Goal: Task Accomplishment & Management: Complete application form

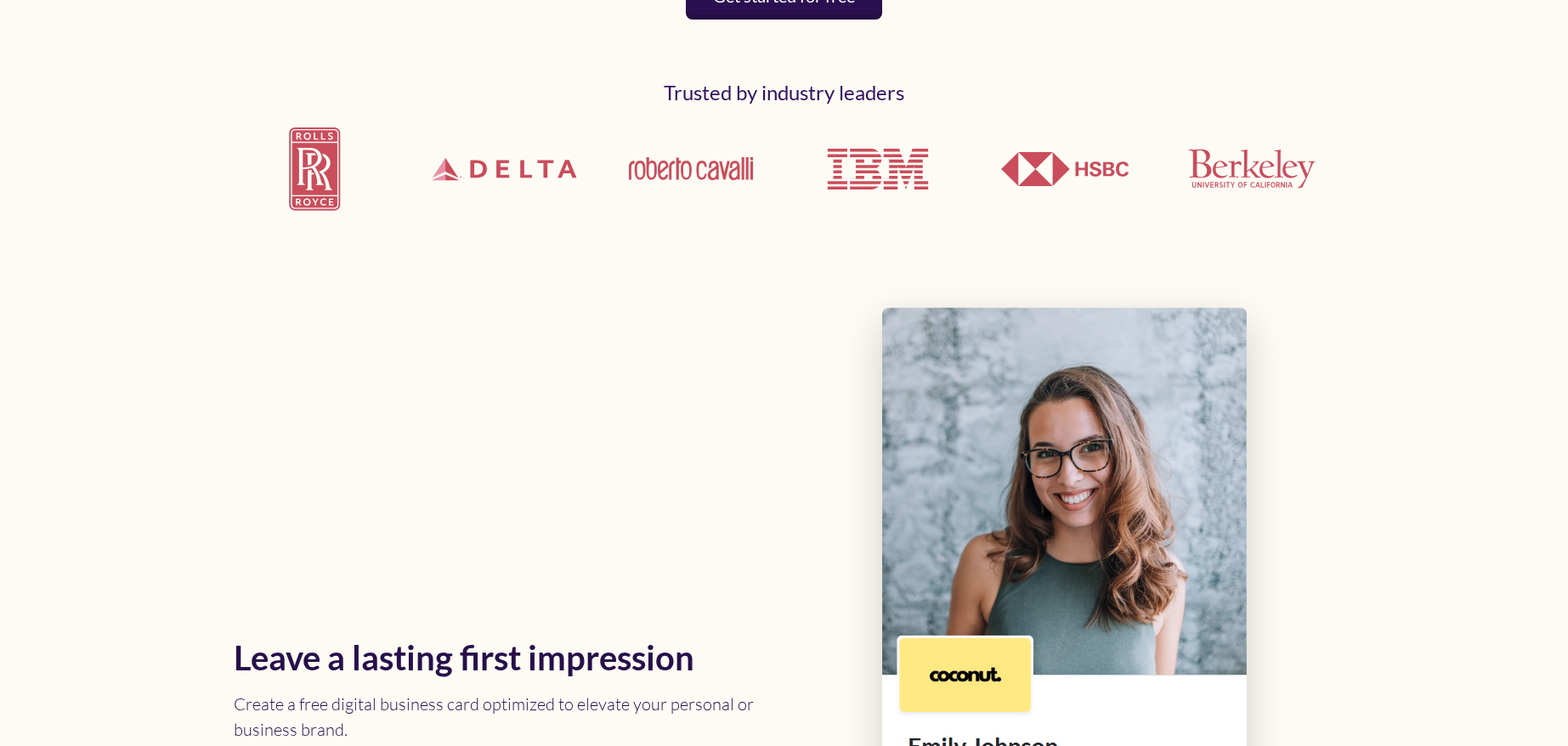
scroll to position [897, 0]
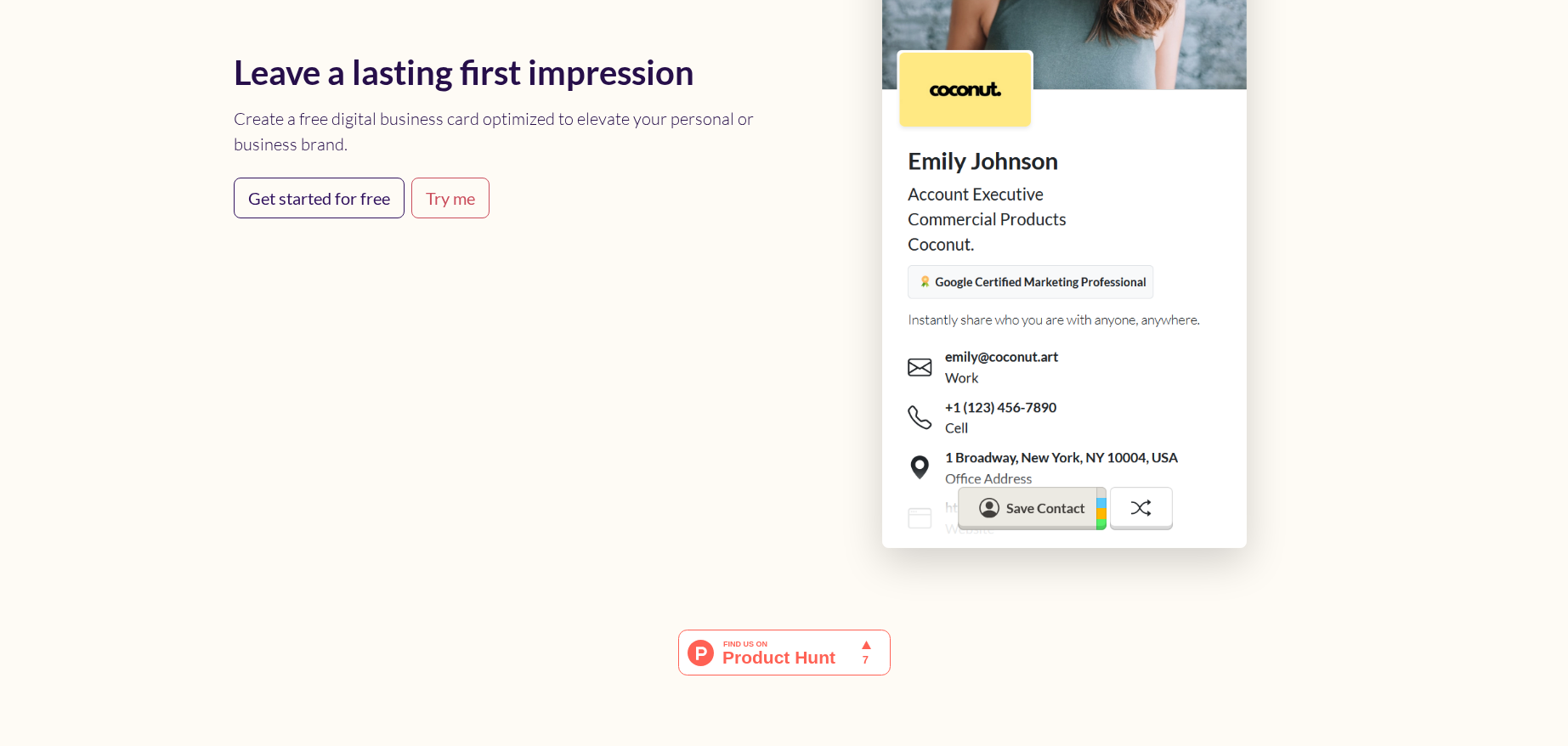
click at [351, 149] on p "Create a free digital business card optimized to elevate your personal or busin…" at bounding box center [504, 131] width 540 height 51
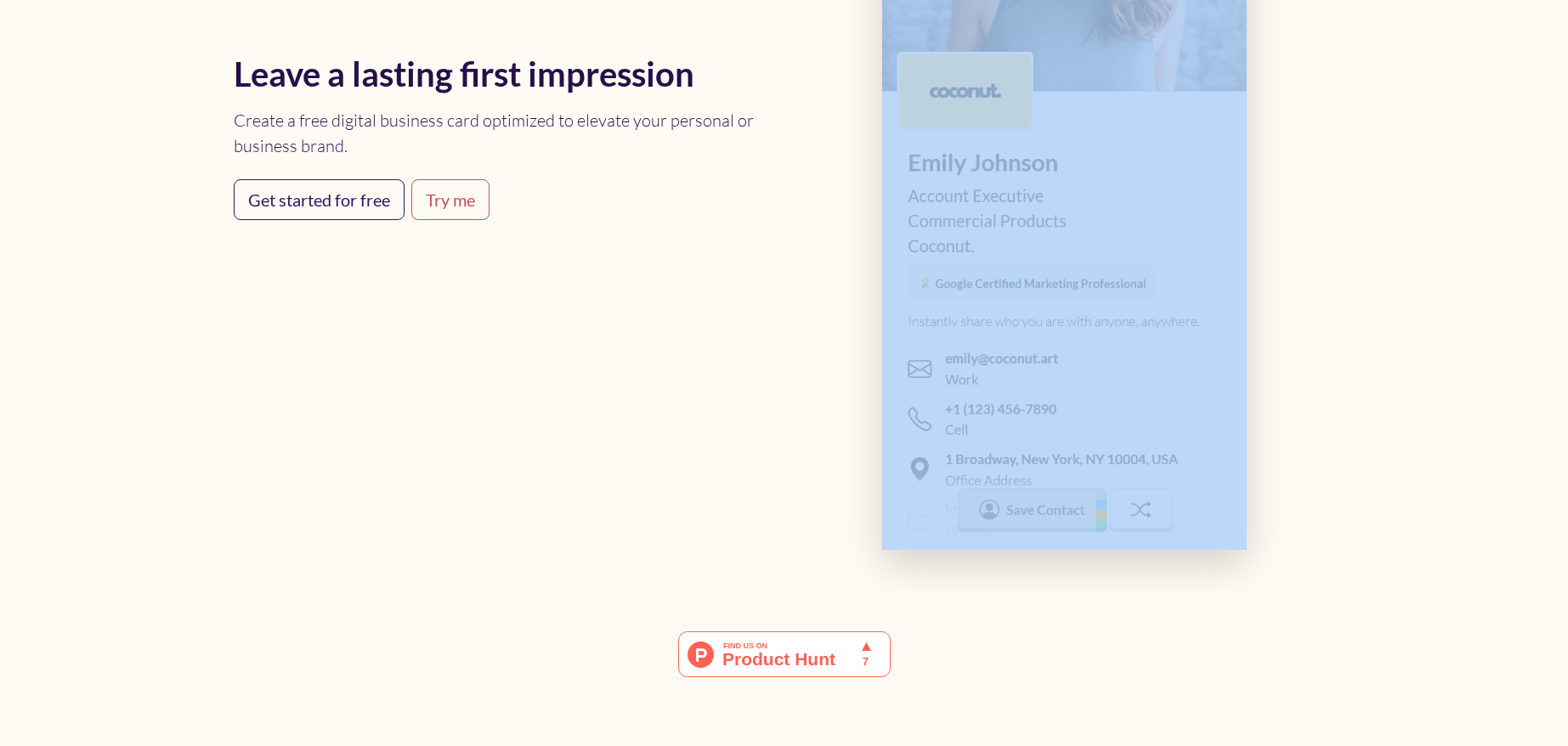
click at [351, 149] on p "Create a free digital business card optimized to elevate your personal or busin…" at bounding box center [504, 133] width 540 height 51
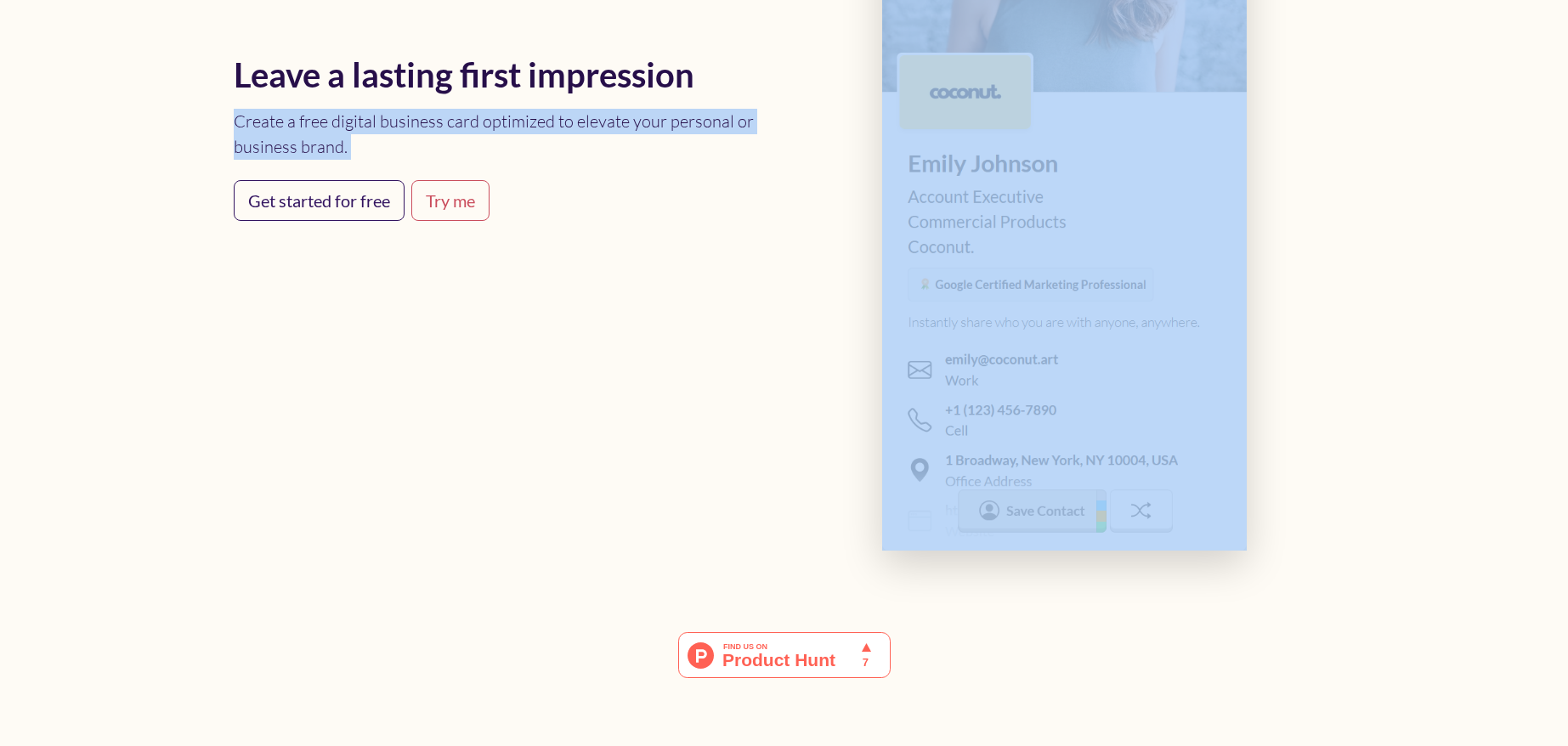
click at [351, 149] on p "Create a free digital business card optimized to elevate your personal or busin…" at bounding box center [504, 134] width 540 height 51
click at [291, 138] on p "Create a free digital business card optimized to elevate your personal or busin…" at bounding box center [504, 136] width 540 height 51
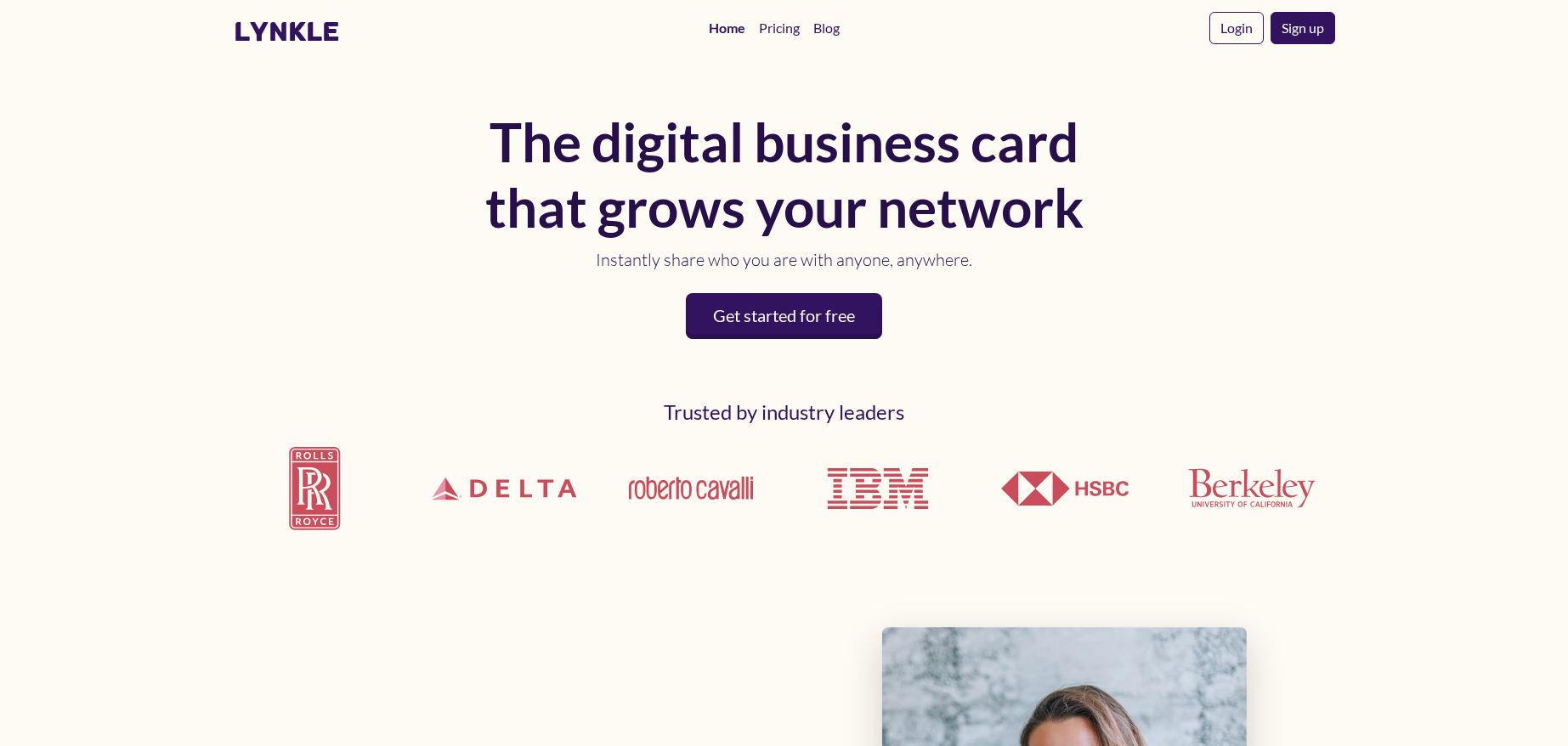
scroll to position [8, 0]
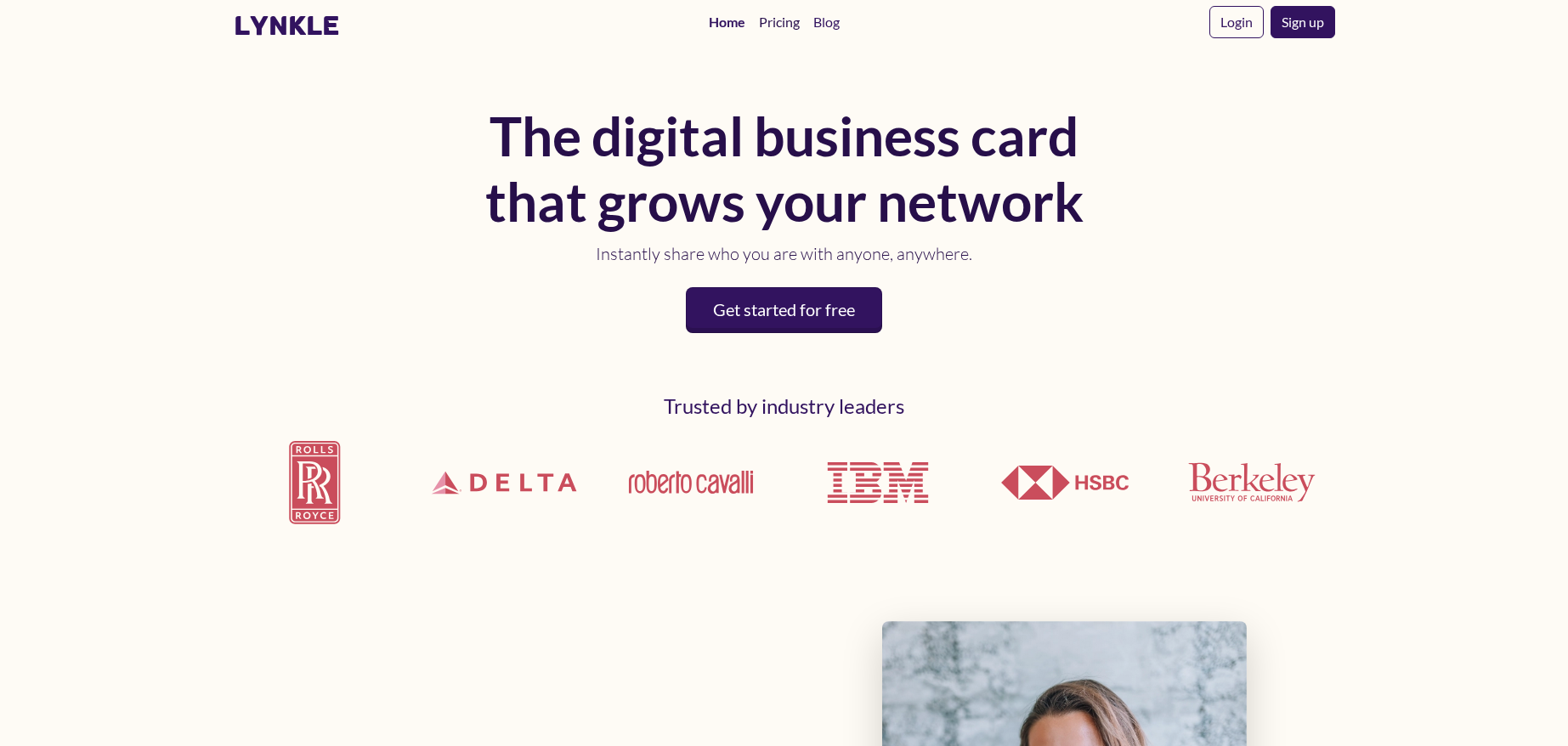
click at [790, 25] on link "Pricing" at bounding box center [779, 23] width 54 height 34
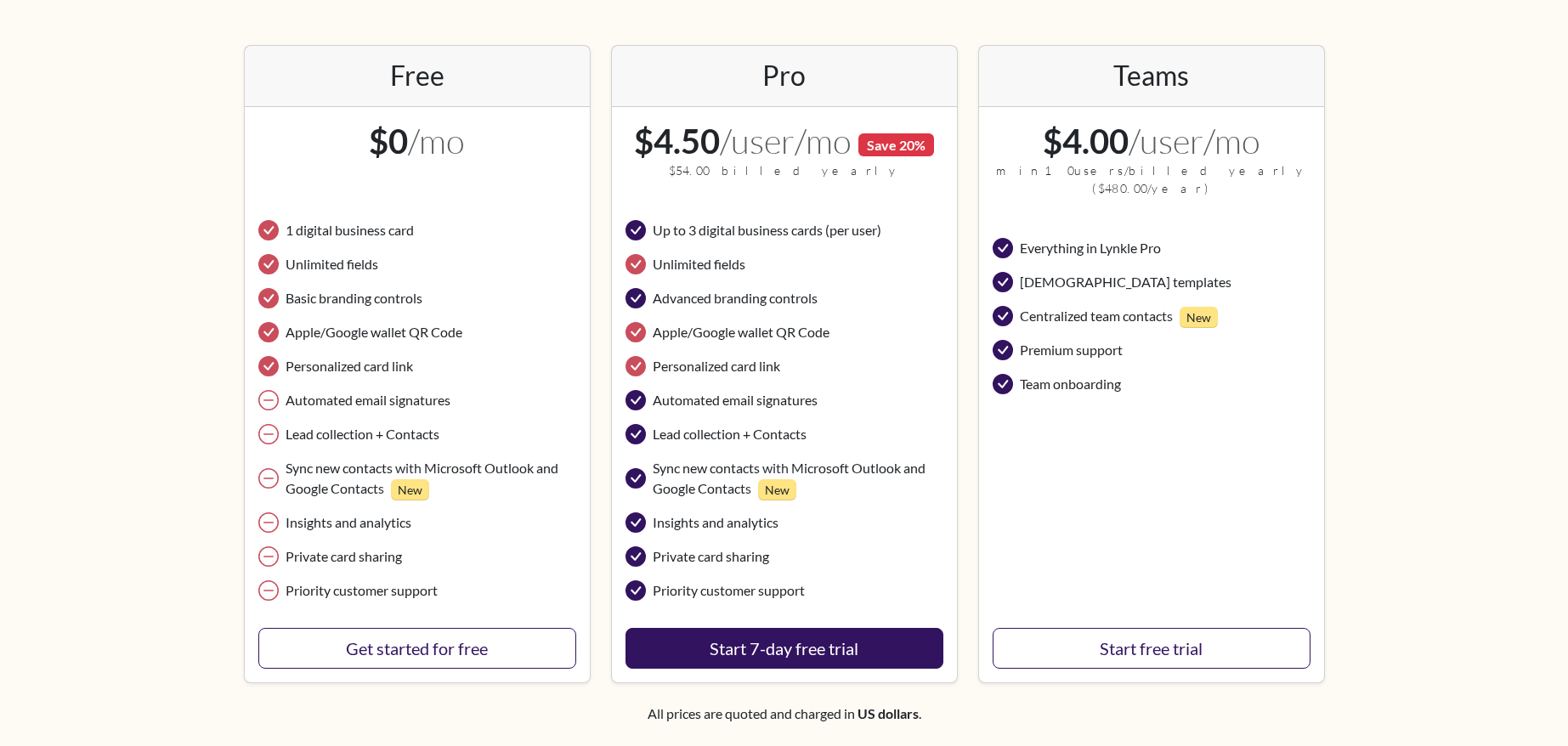
scroll to position [303, 0]
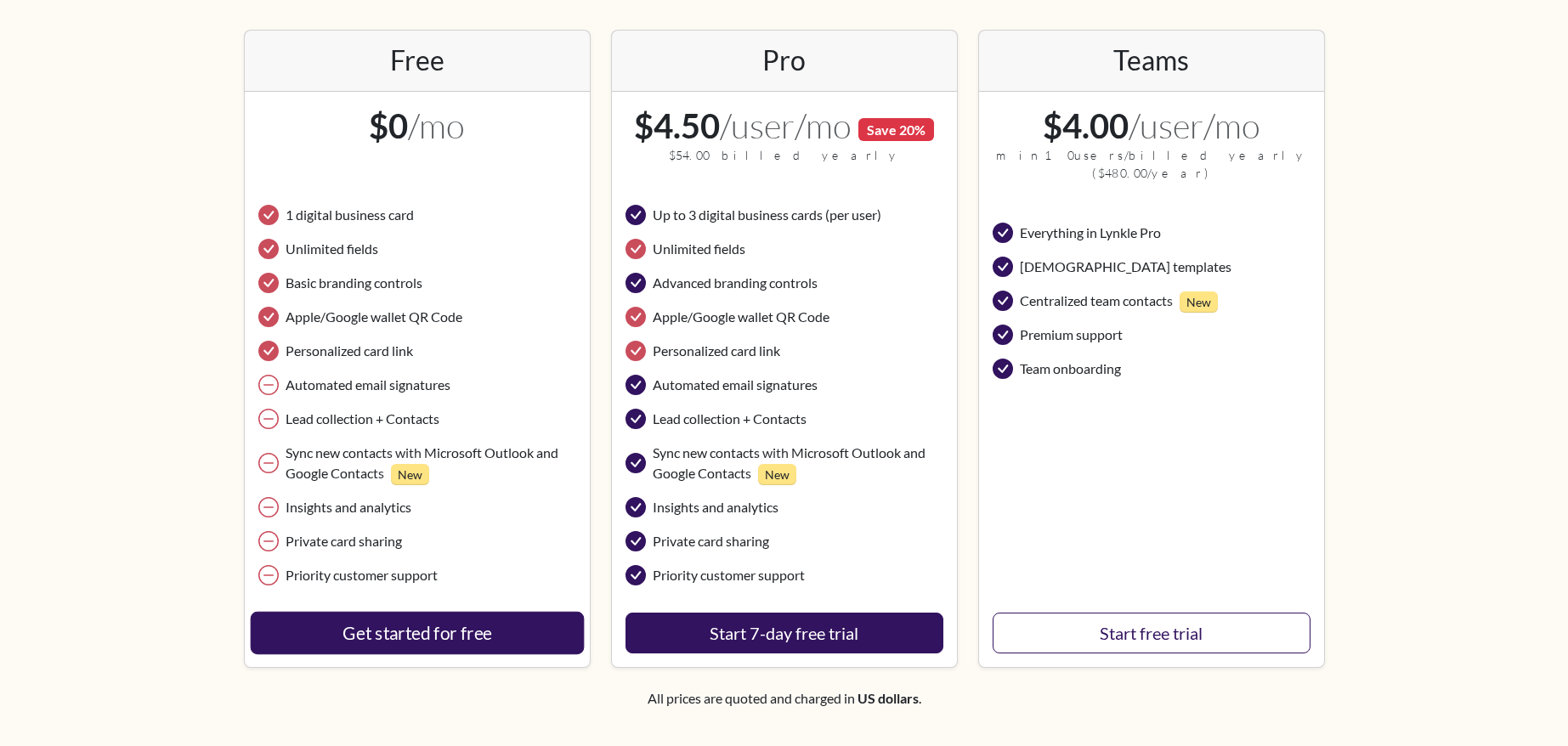
click at [479, 633] on link "Get started for free" at bounding box center [417, 633] width 334 height 43
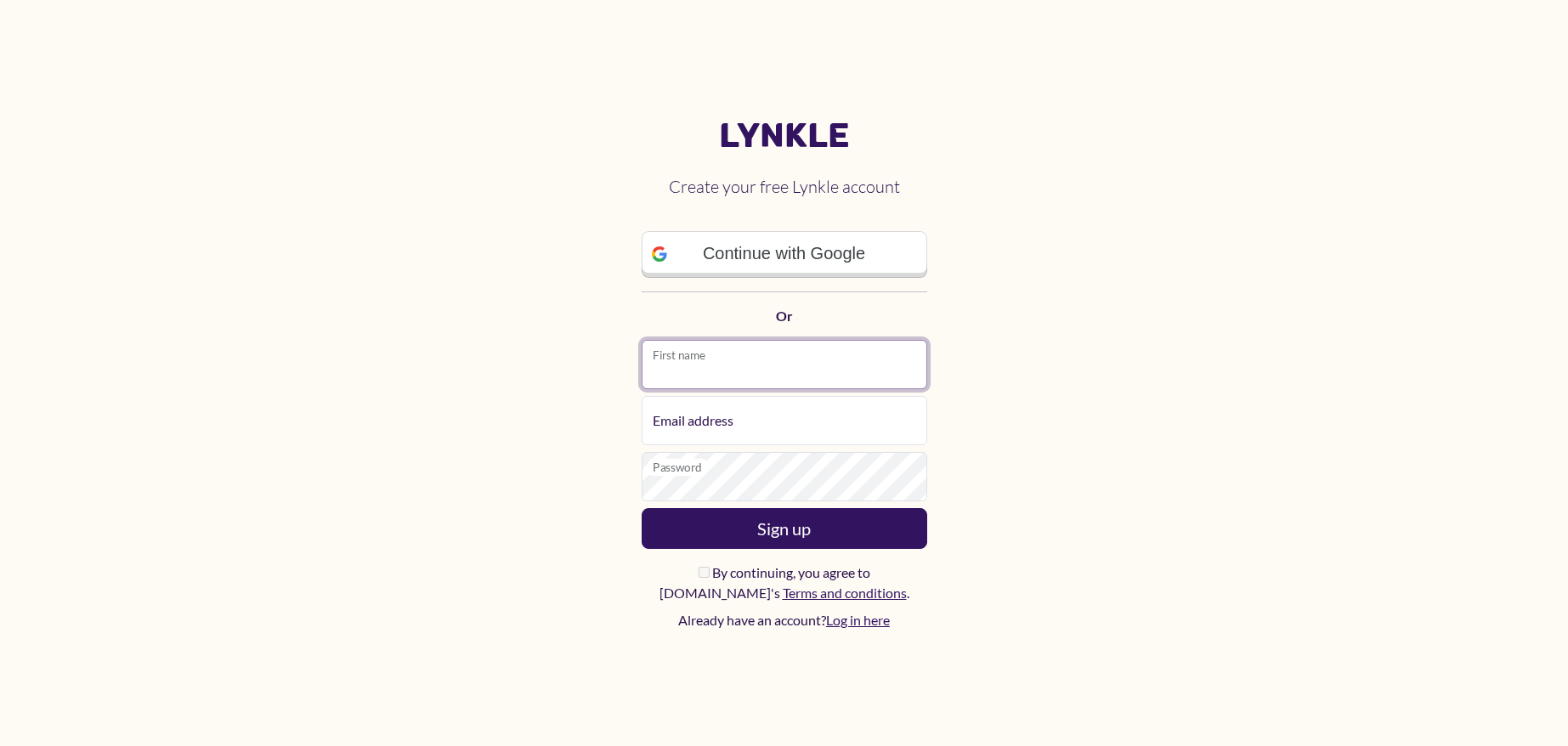
click at [756, 376] on input "First name" at bounding box center [784, 364] width 286 height 49
type input "*"
type input "******"
type input "**********"
click at [1109, 544] on main "**********" at bounding box center [784, 373] width 1568 height 746
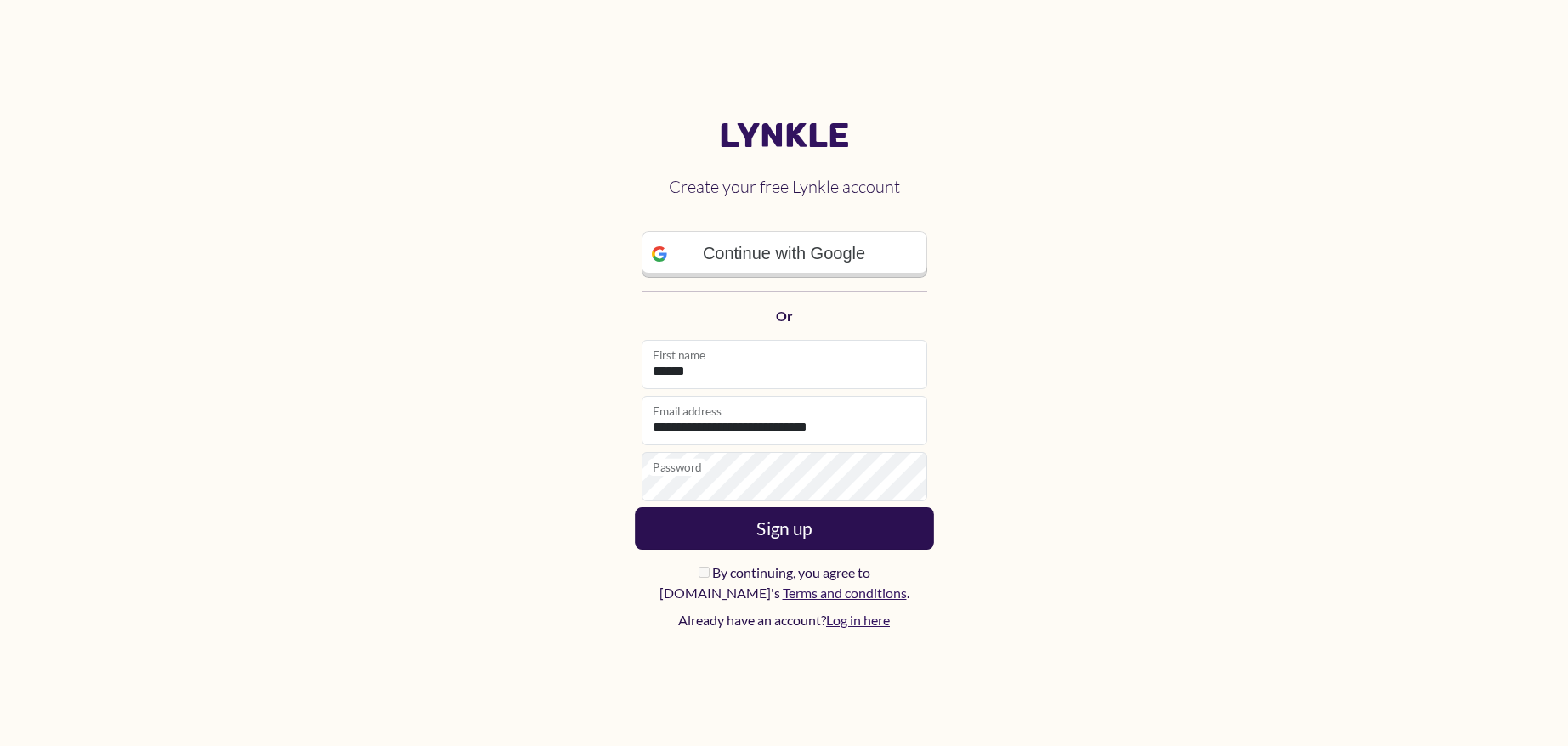
click at [775, 545] on button "Sign up" at bounding box center [784, 528] width 299 height 43
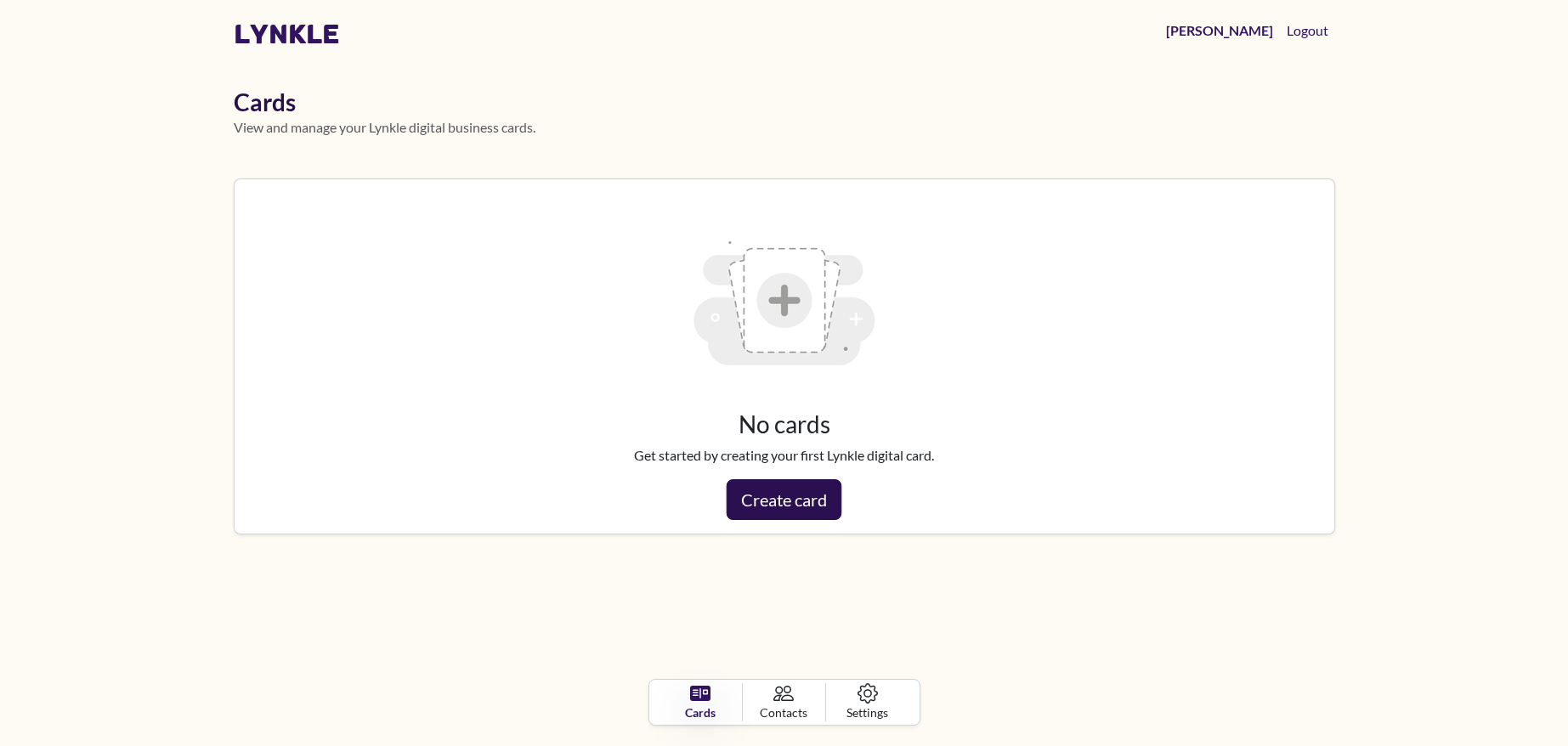
click at [791, 509] on link "Create card" at bounding box center [785, 499] width 116 height 41
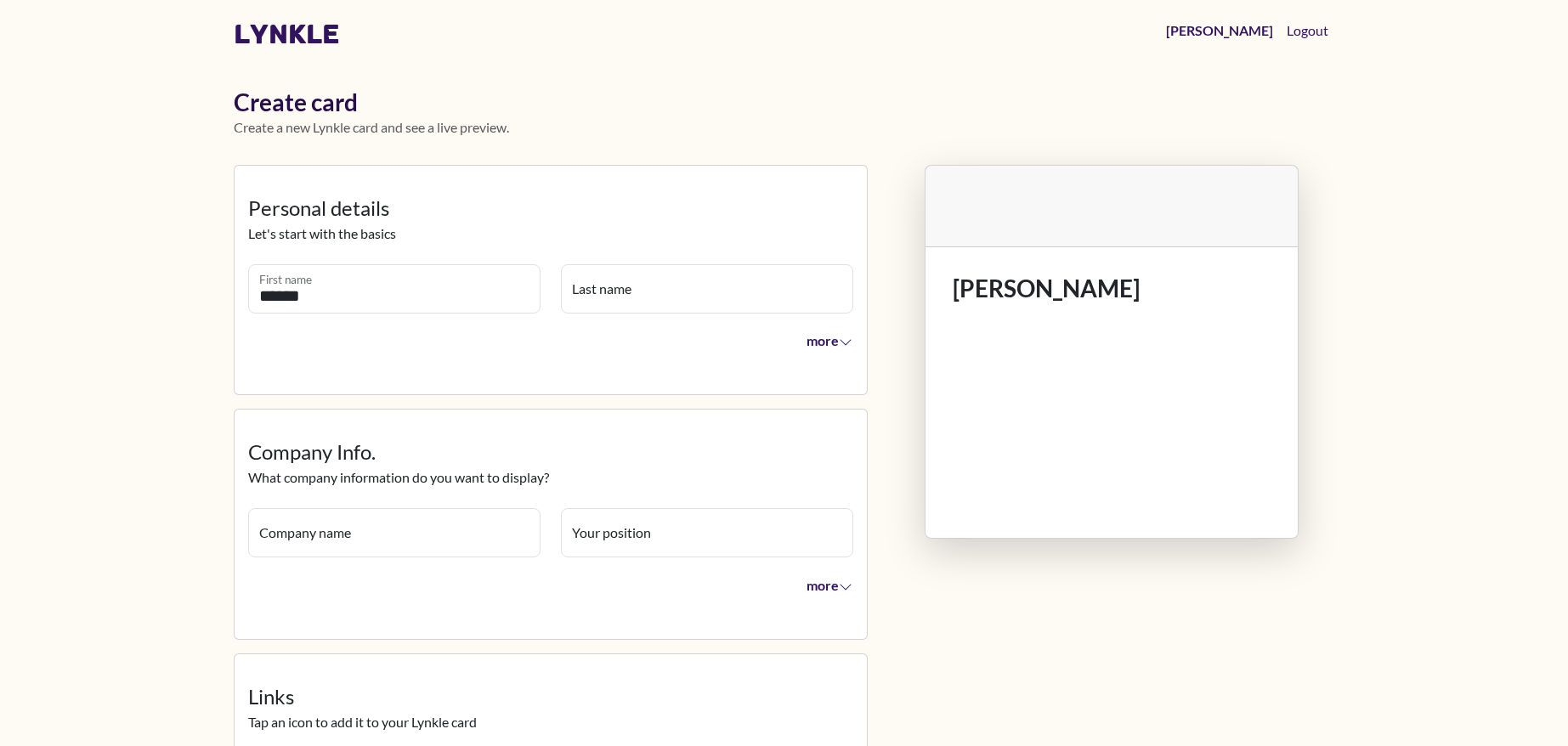
type input "******"
type input "*****"
type input "**********"
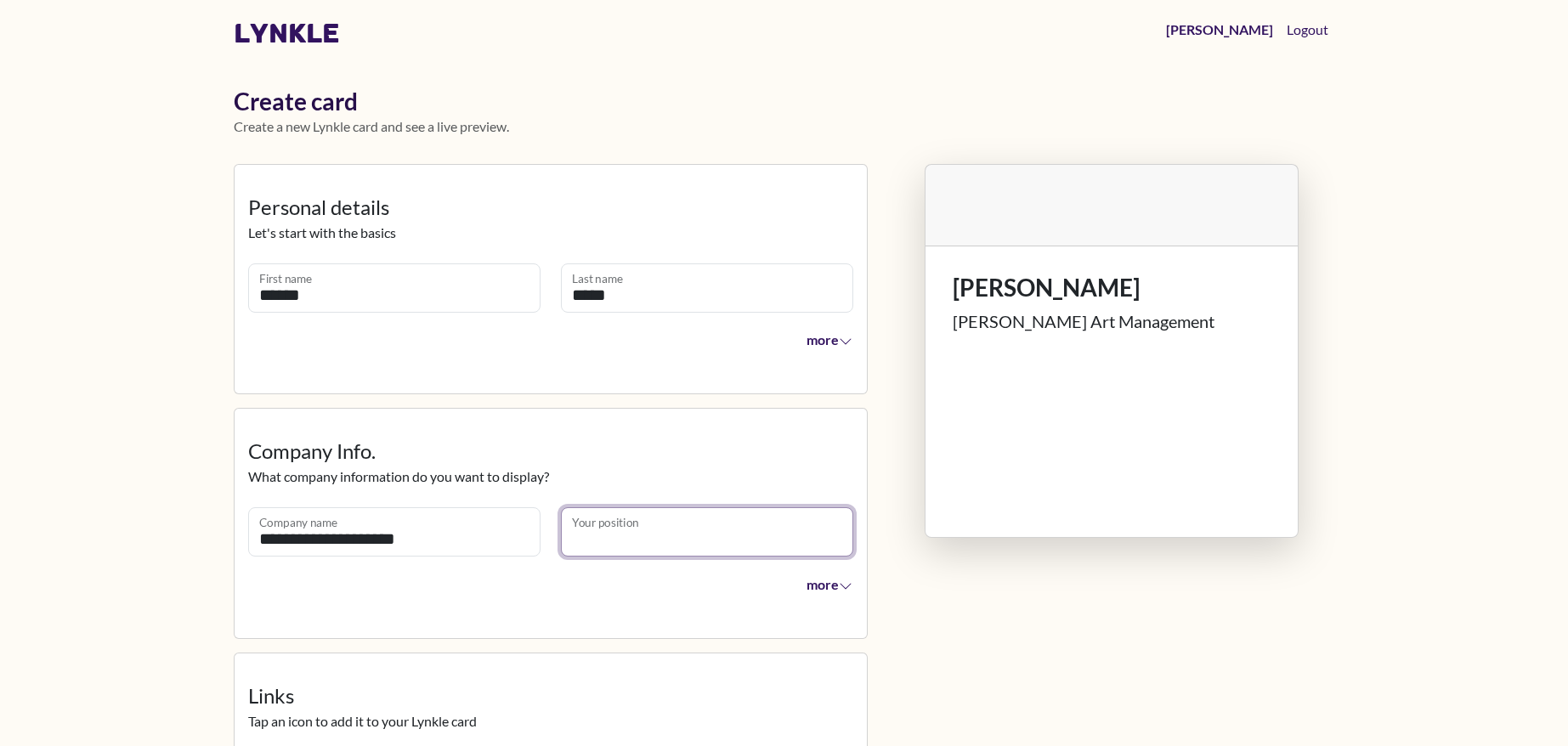
click at [646, 529] on input "Your position" at bounding box center [707, 532] width 293 height 49
type input "*"
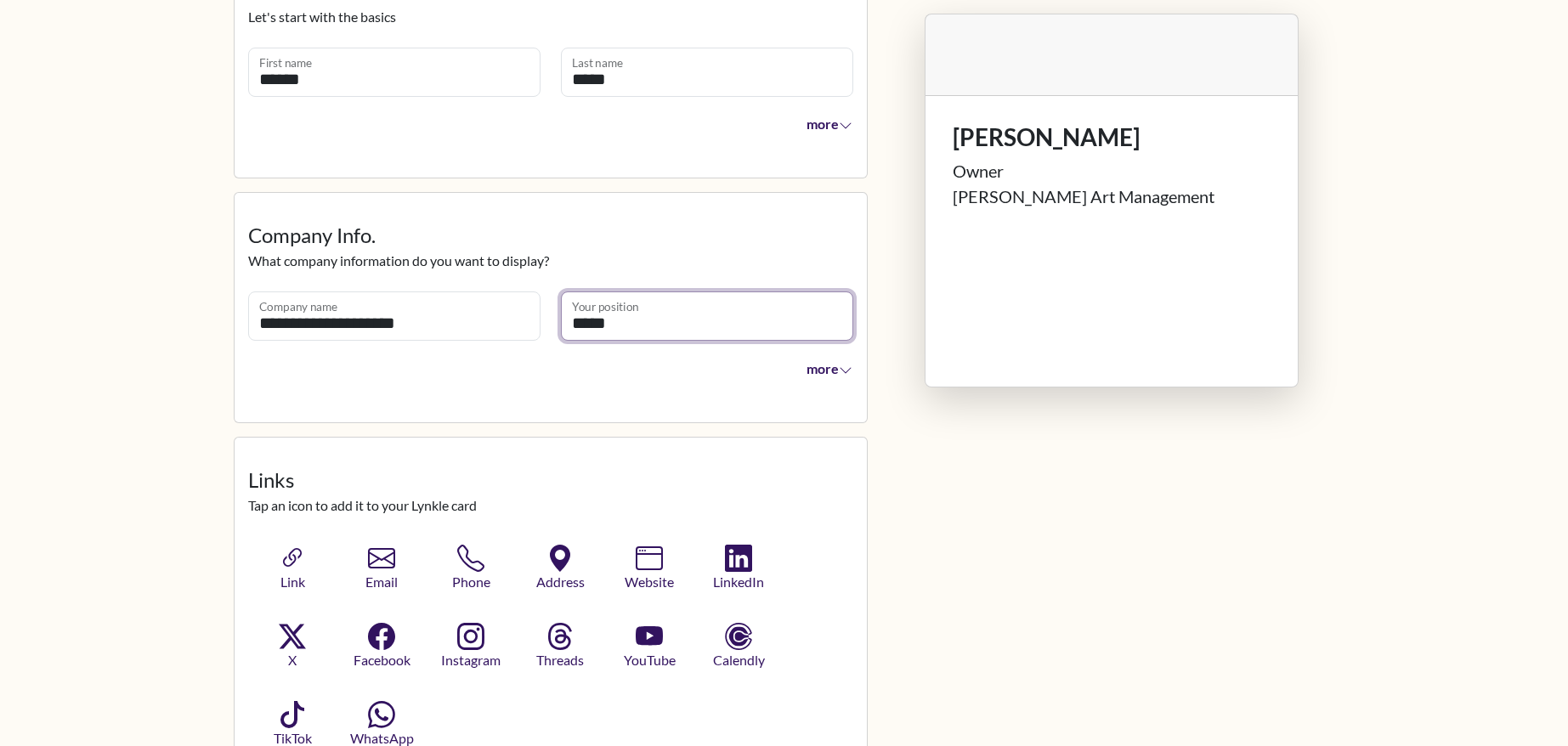
scroll to position [218, 0]
type input "*****"
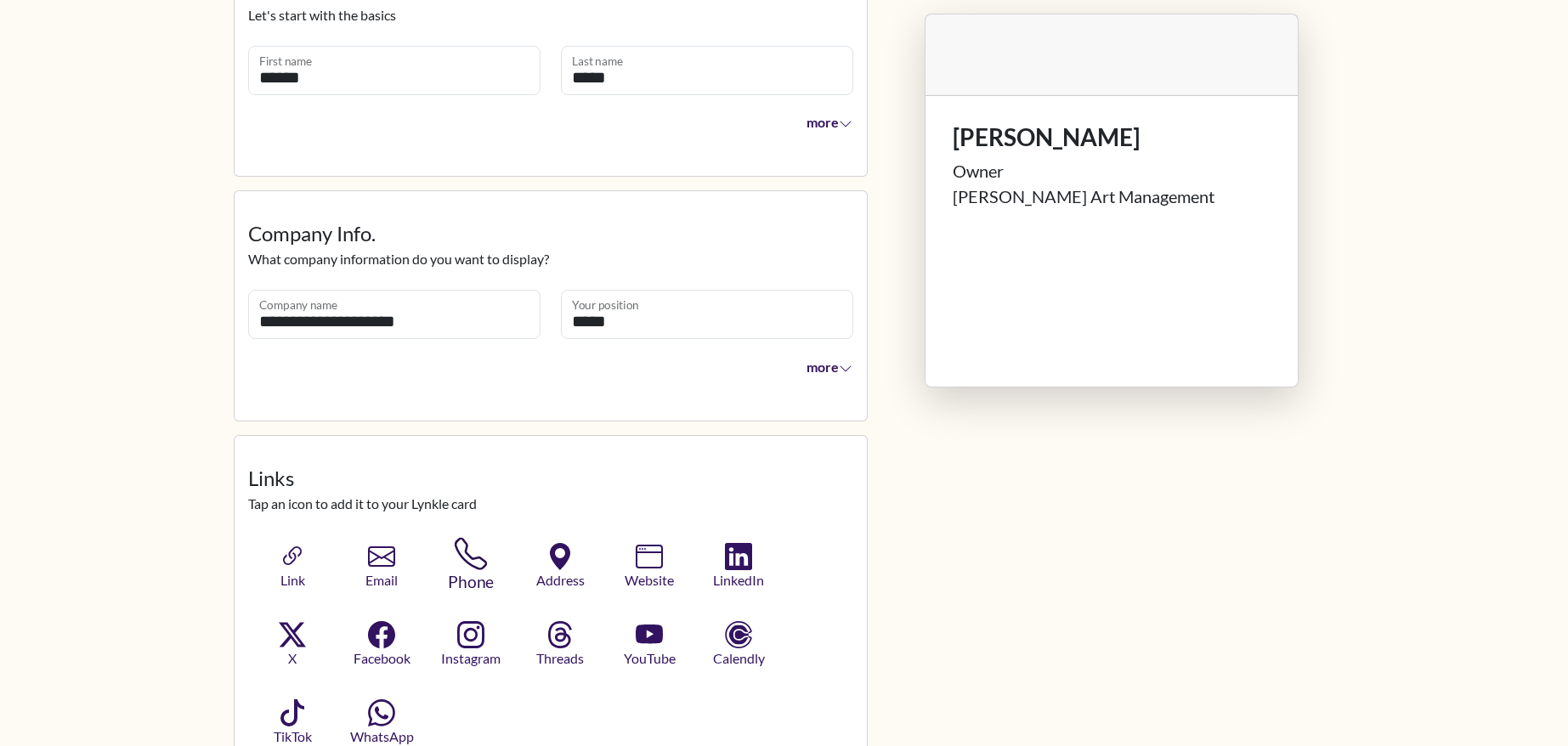
click at [470, 573] on span "Phone" at bounding box center [471, 582] width 86 height 24
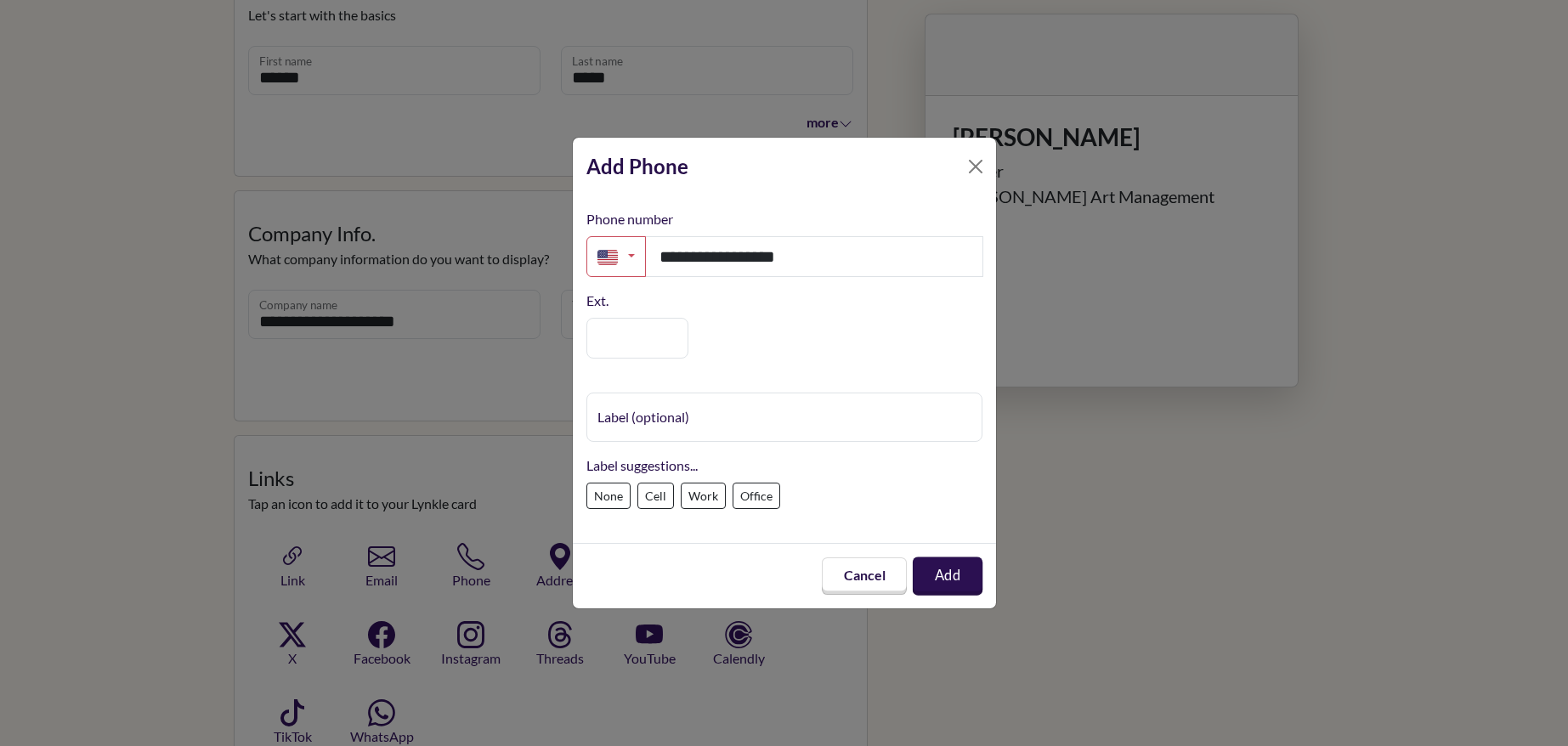
type input "**********"
click at [973, 583] on button "Add" at bounding box center [948, 576] width 71 height 38
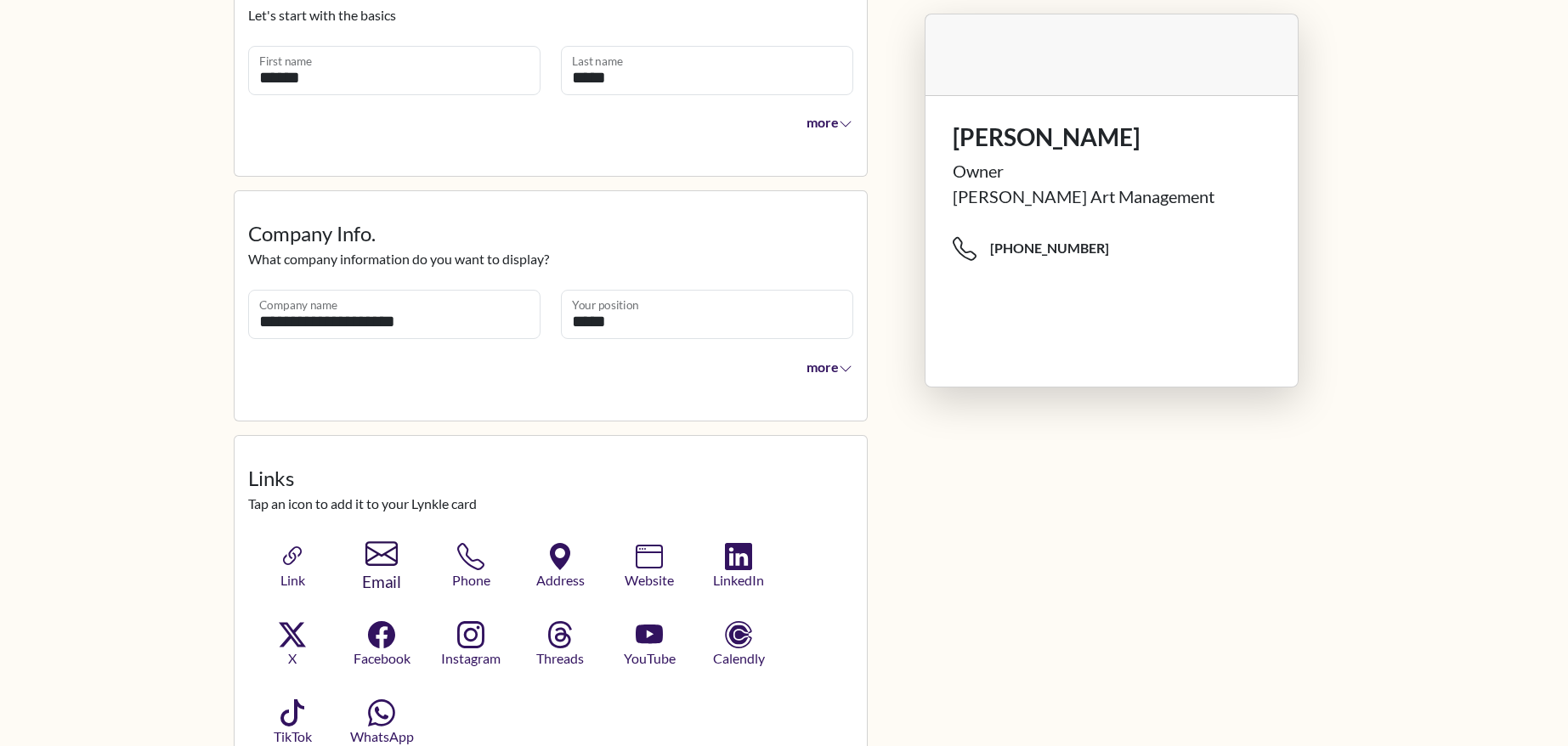
scroll to position [219, 0]
click at [391, 569] on span "Email" at bounding box center [382, 580] width 80 height 23
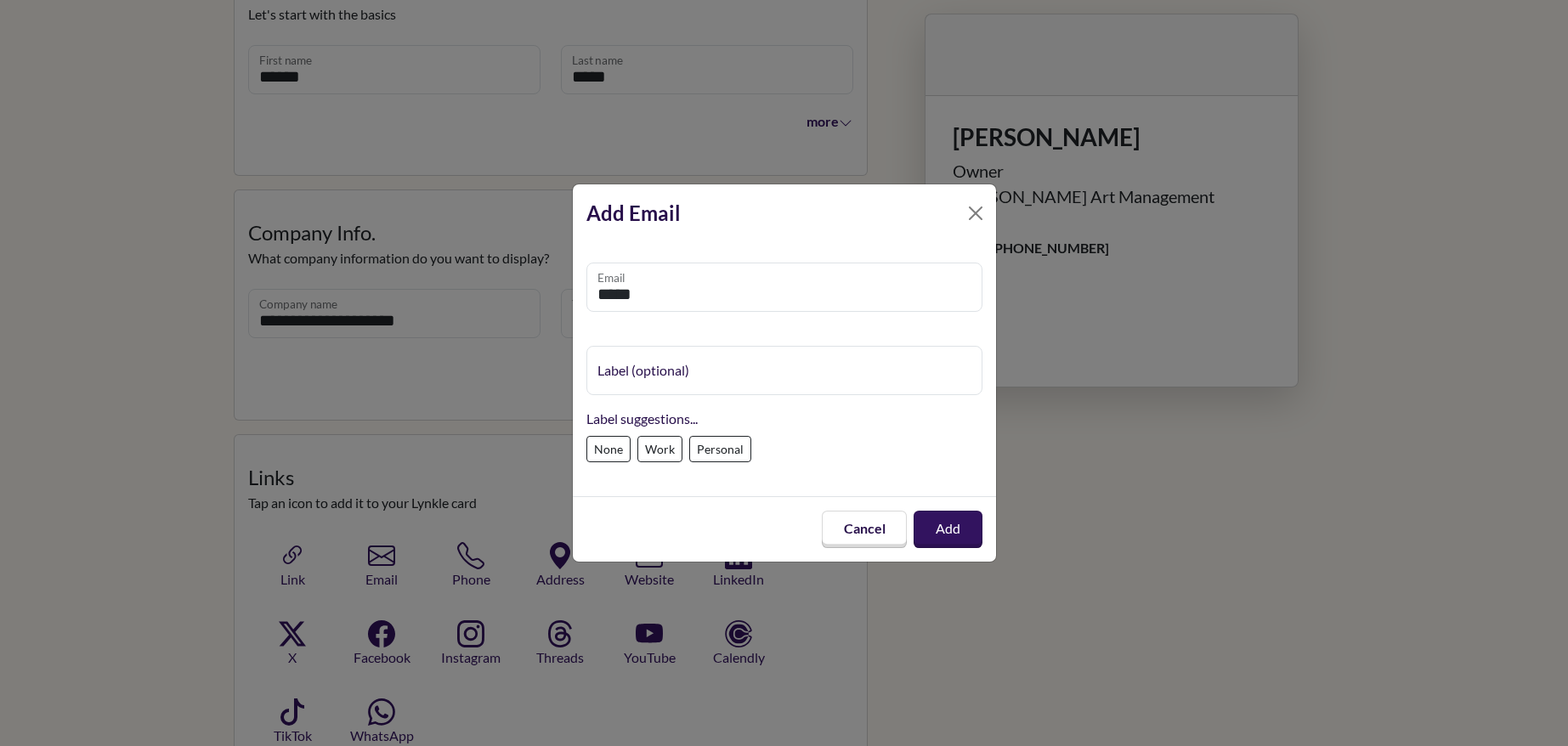
type input "**********"
click at [860, 458] on div "None Work Personal" at bounding box center [784, 452] width 396 height 34
click at [951, 538] on button "Add" at bounding box center [948, 529] width 65 height 35
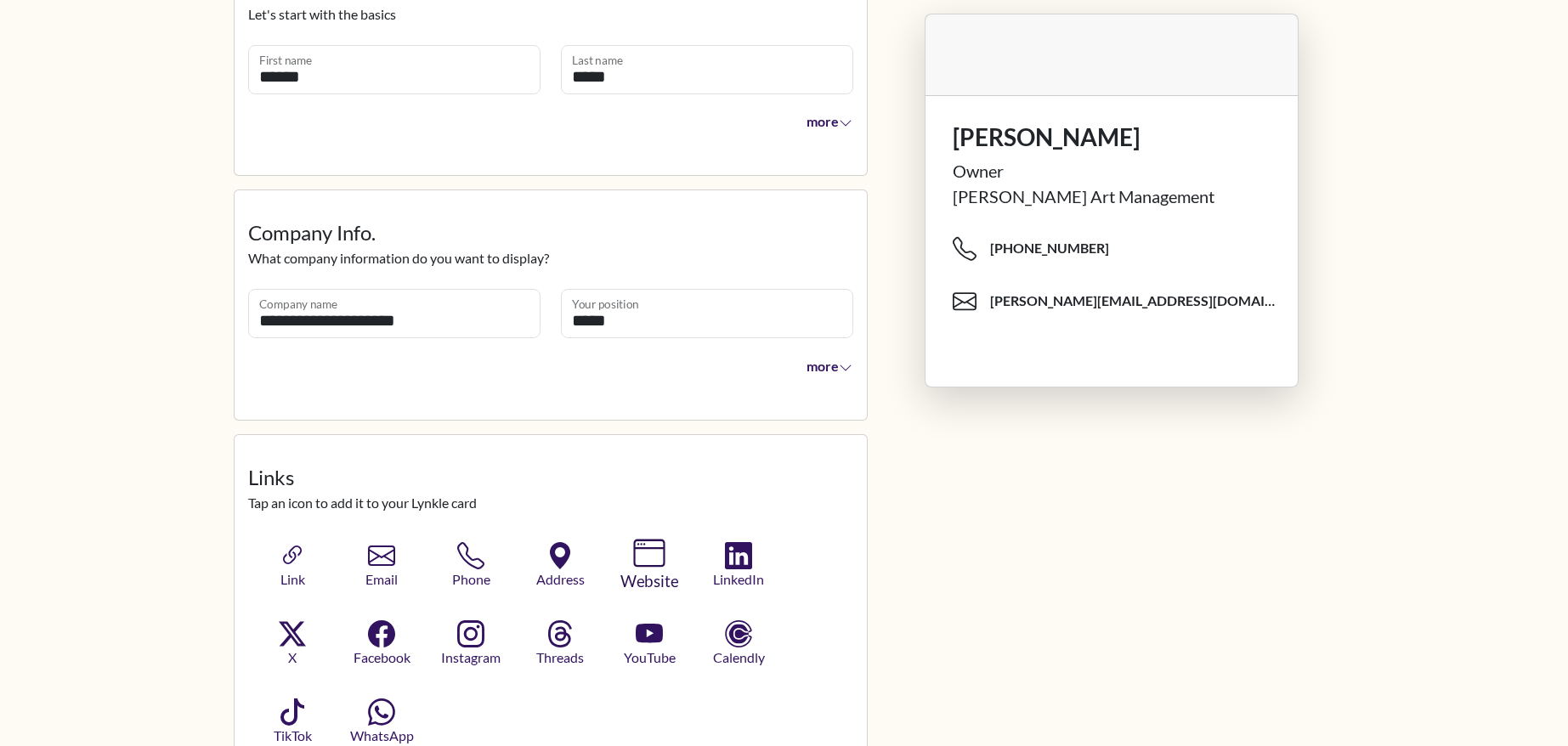
click at [644, 567] on icon "button" at bounding box center [649, 554] width 32 height 32
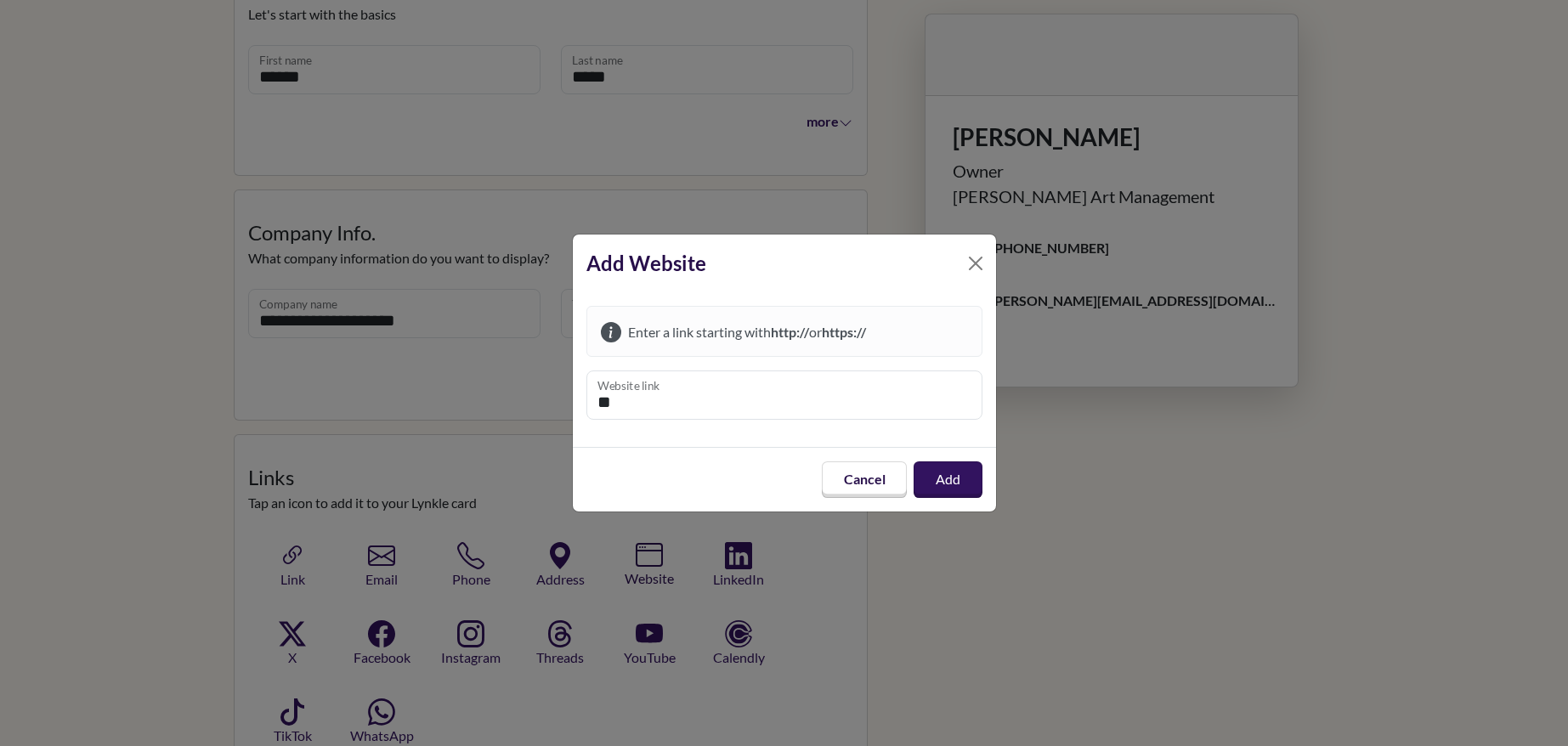
type input "*"
type input "**********"
click at [962, 490] on button "Add" at bounding box center [947, 480] width 70 height 38
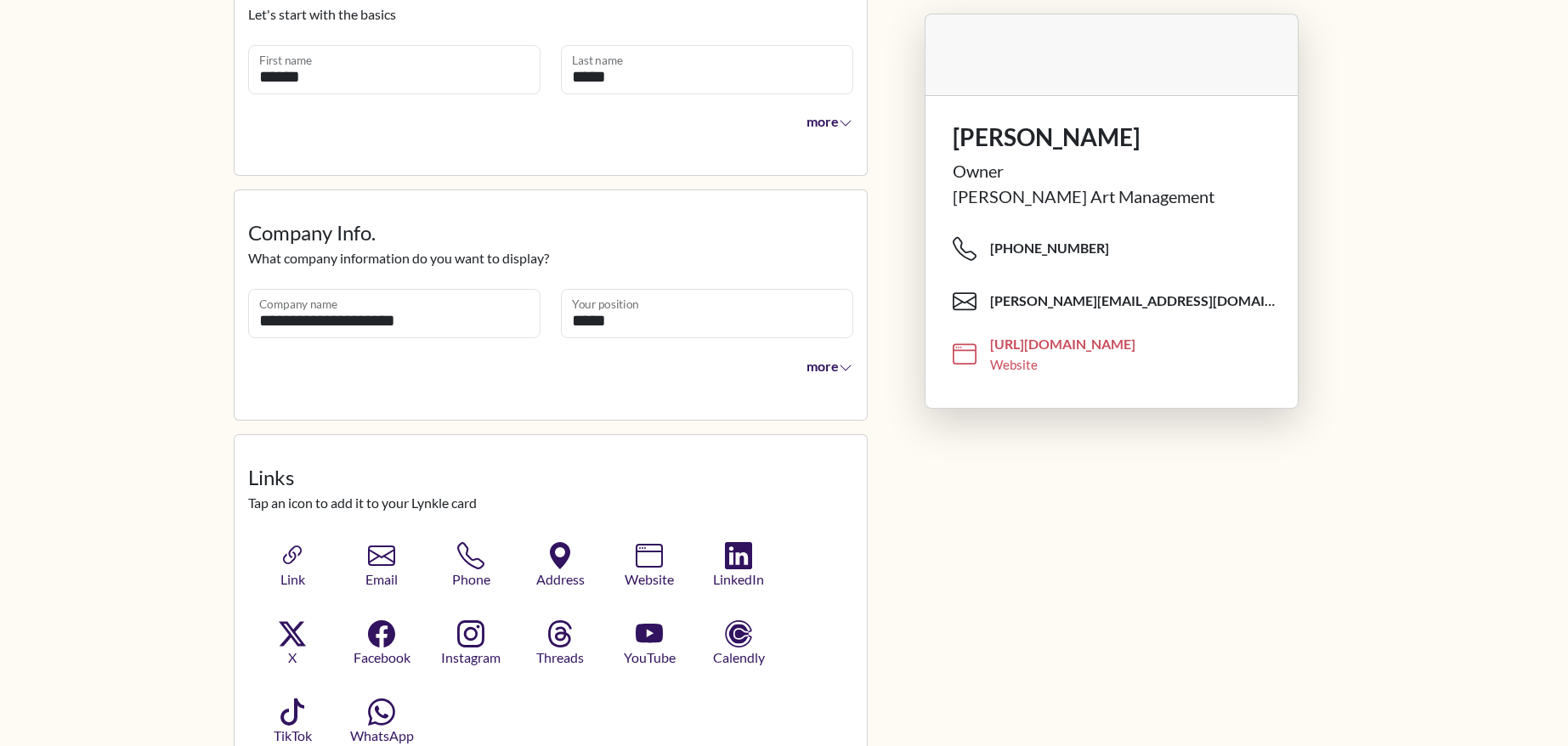
click at [1017, 346] on span "[URL][DOMAIN_NAME]" at bounding box center [1062, 344] width 145 height 19
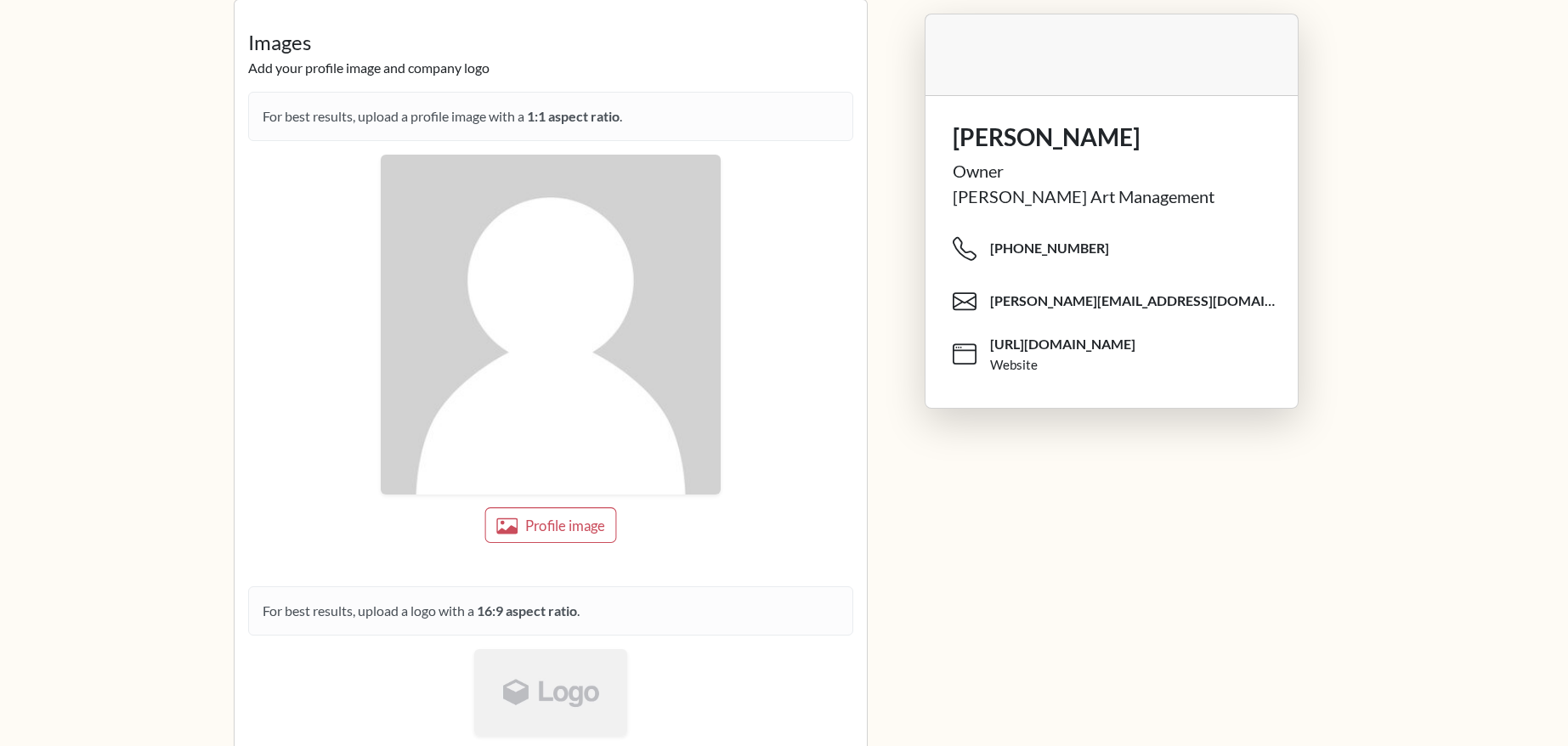
scroll to position [1493, 0]
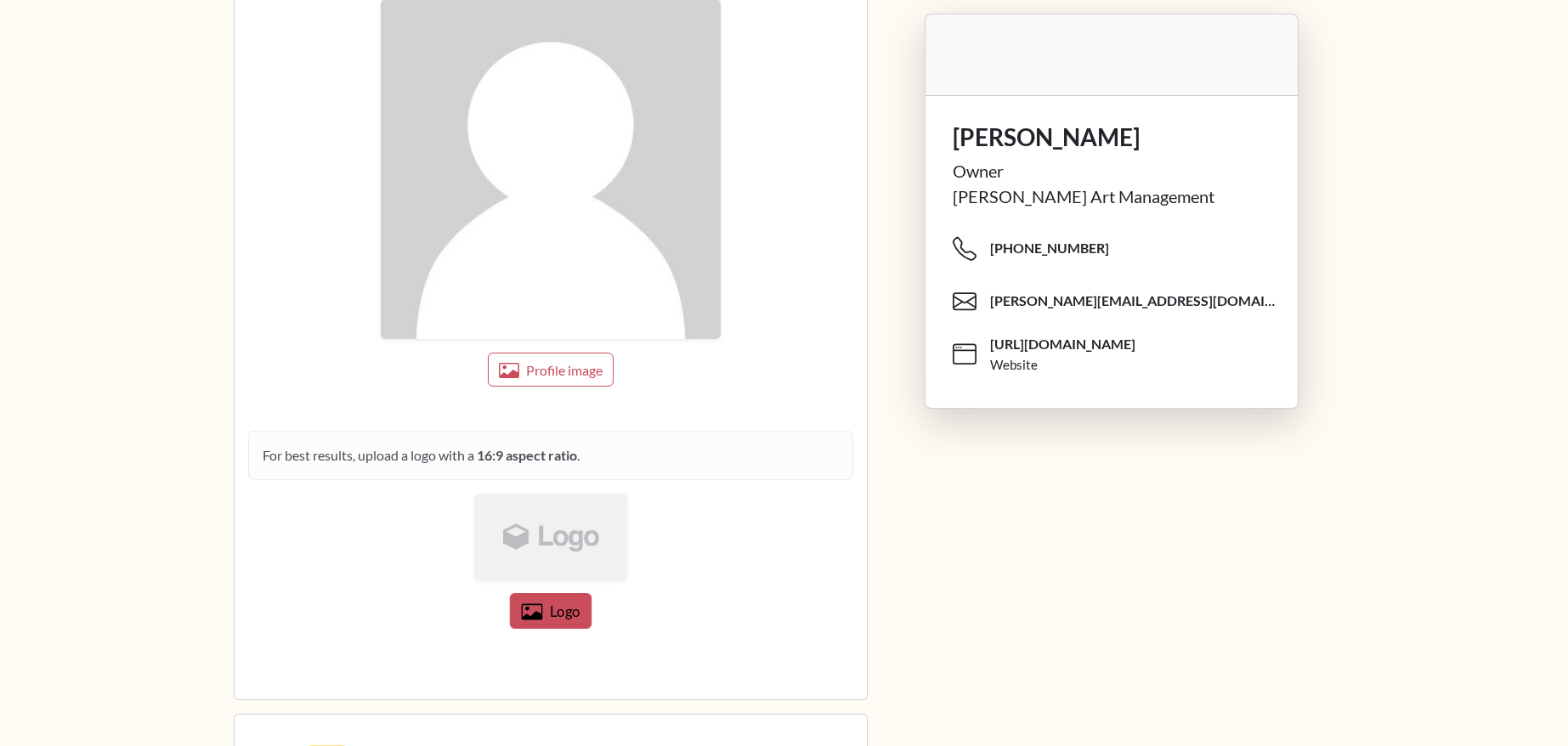
click at [557, 613] on span "Logo" at bounding box center [565, 611] width 31 height 17
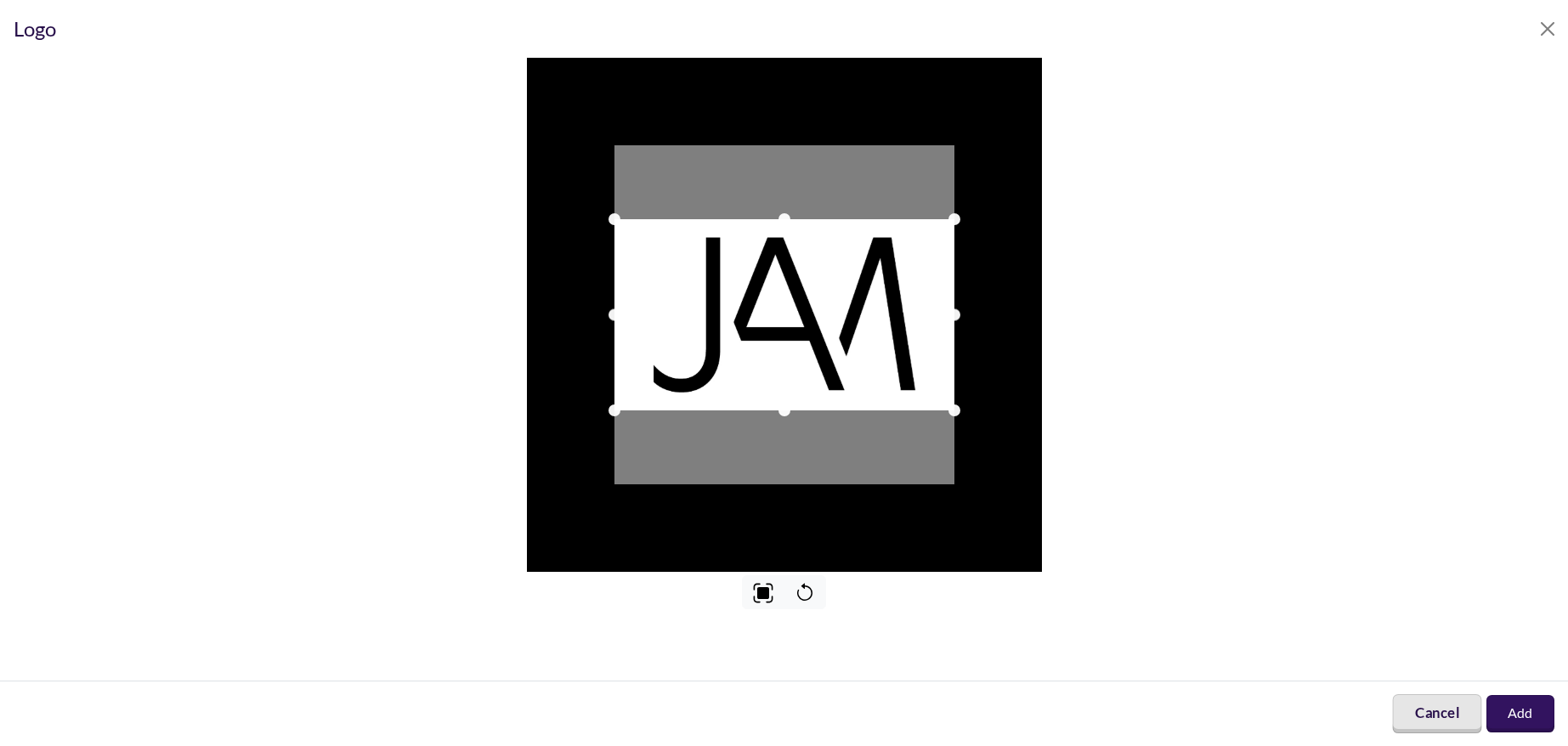
click at [1437, 709] on button "Cancel" at bounding box center [1437, 713] width 89 height 39
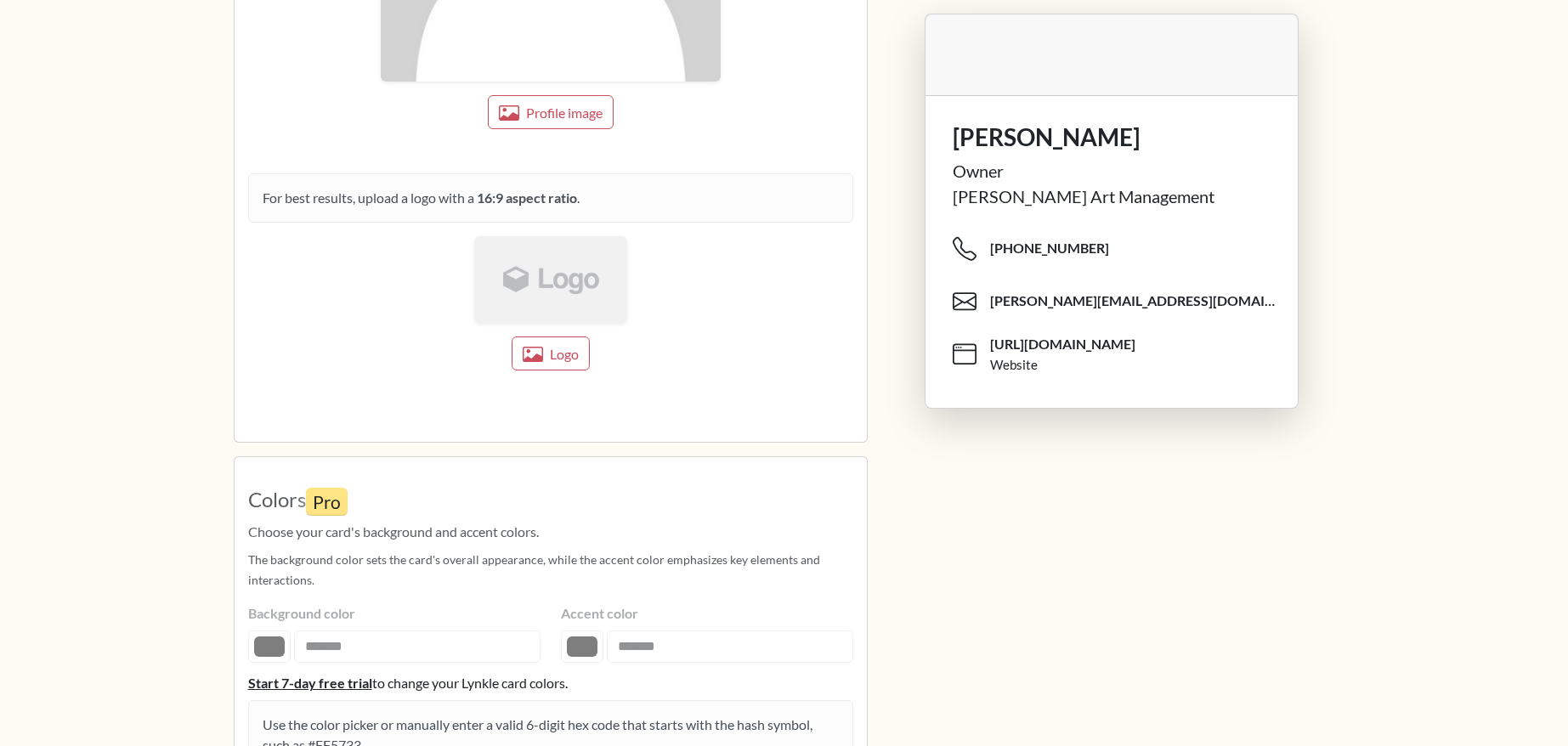
scroll to position [1691, 0]
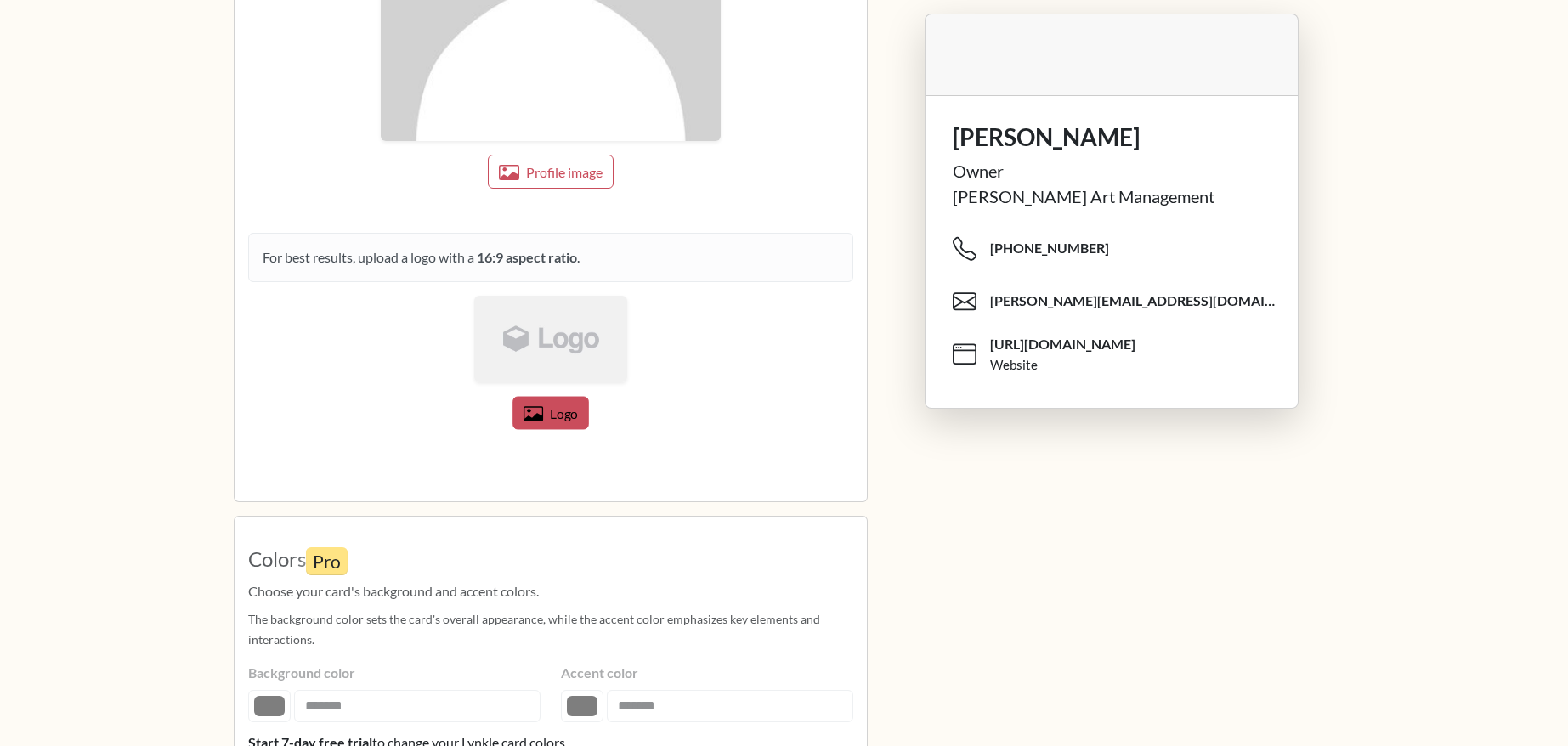
click at [562, 418] on span "Logo" at bounding box center [564, 412] width 28 height 15
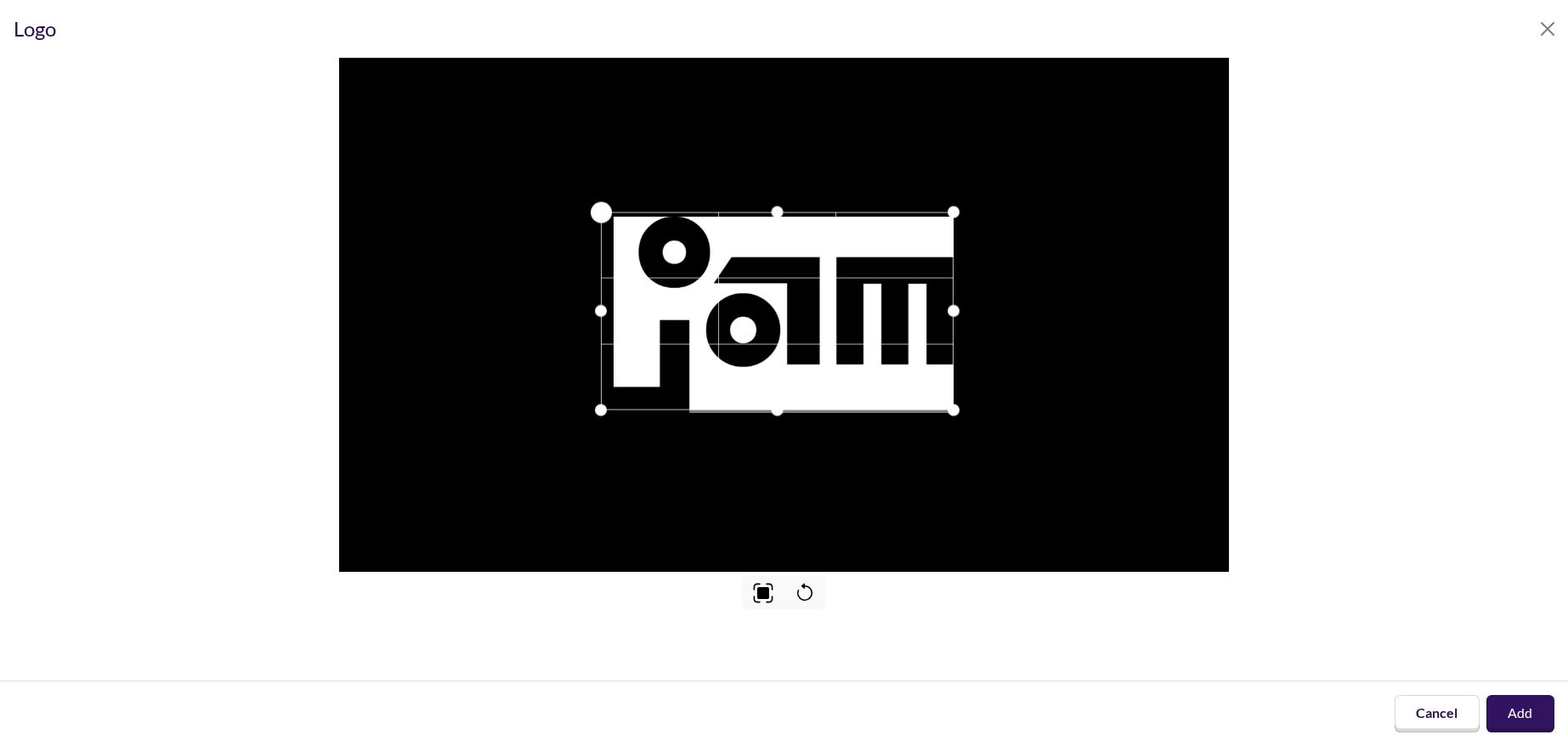
drag, startPoint x: 615, startPoint y: 220, endPoint x: 602, endPoint y: 177, distance: 44.9
click at [602, 177] on div at bounding box center [783, 315] width 889 height 514
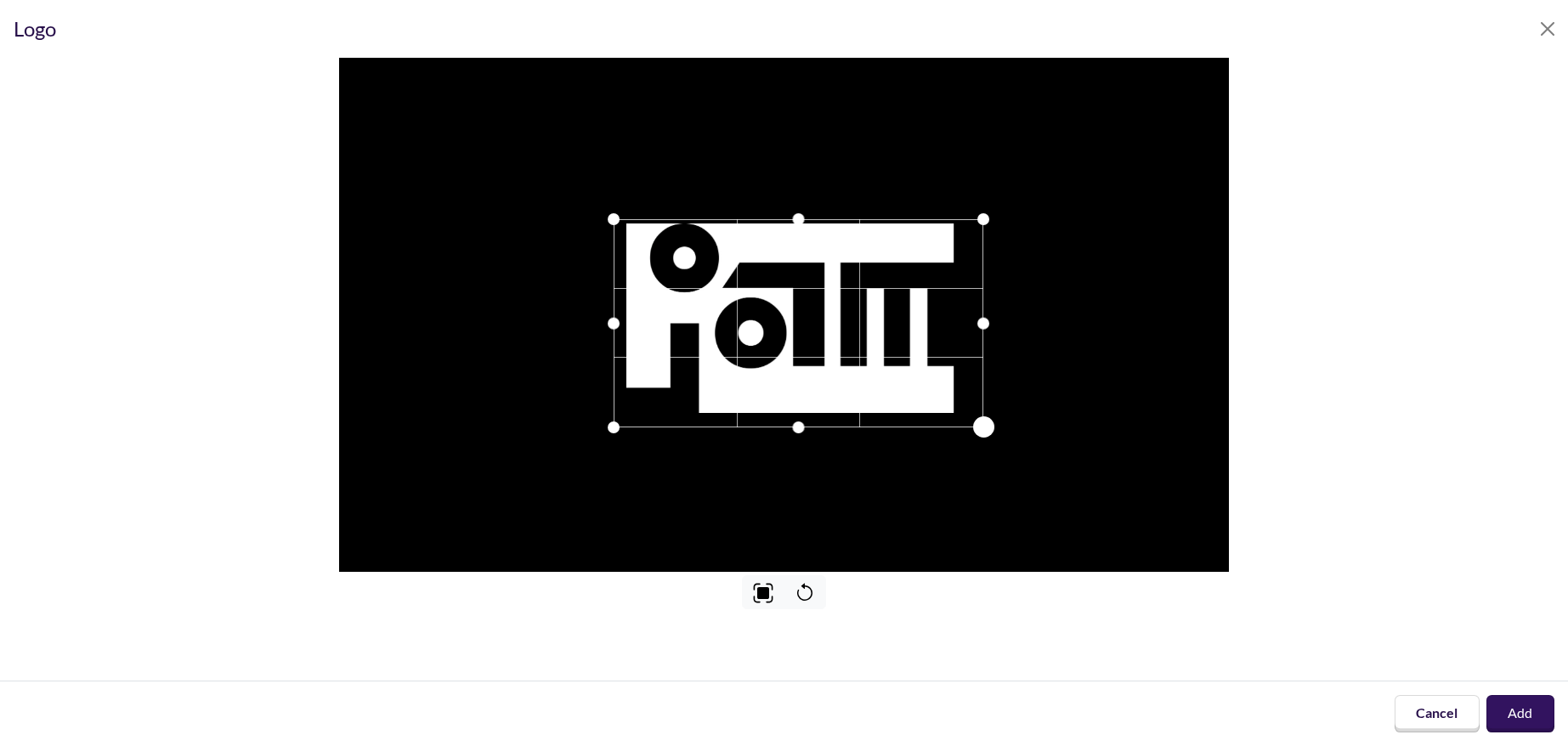
drag, startPoint x: 949, startPoint y: 410, endPoint x: 979, endPoint y: 416, distance: 30.6
click at [979, 416] on div at bounding box center [983, 426] width 21 height 21
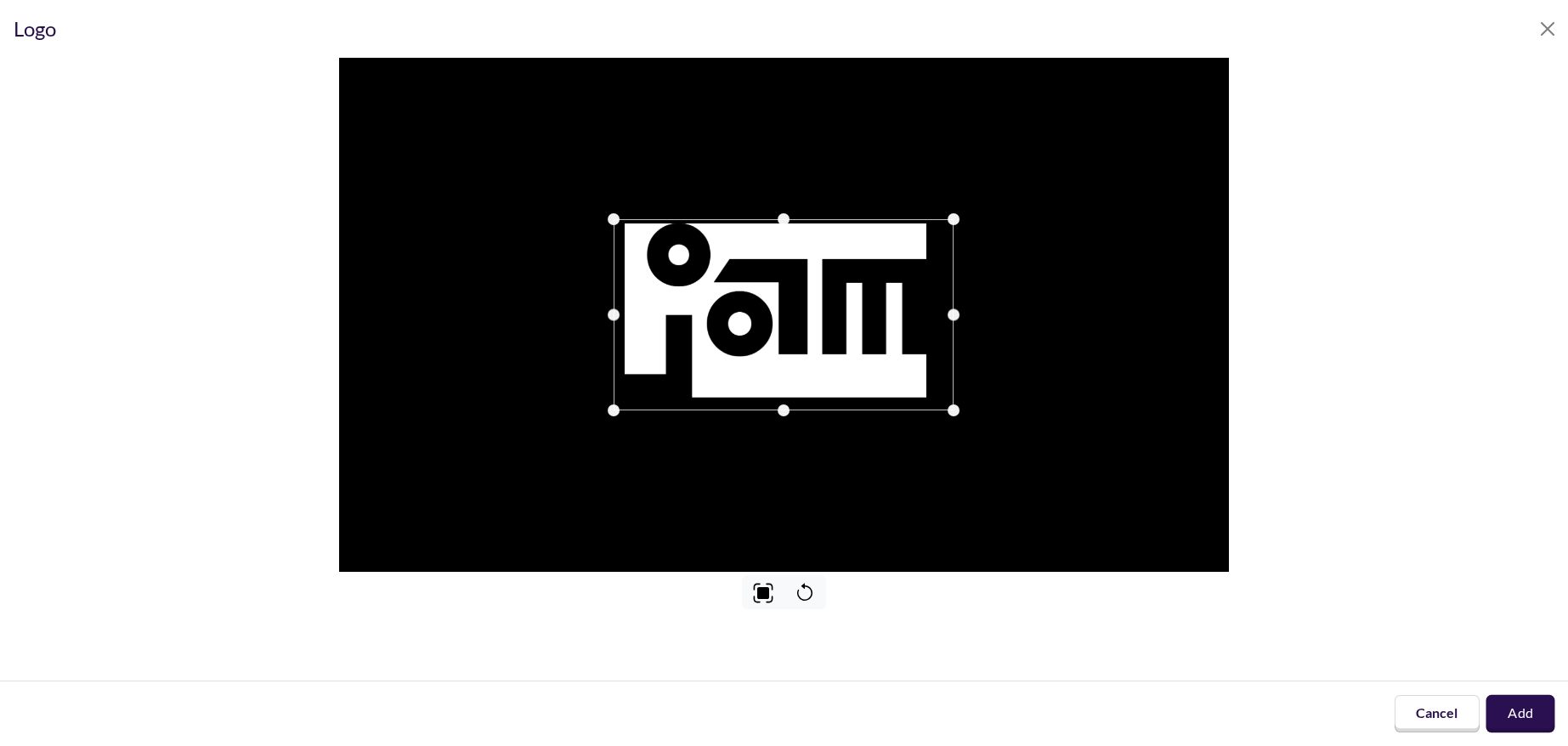
click at [1524, 718] on button "Add" at bounding box center [1520, 713] width 69 height 37
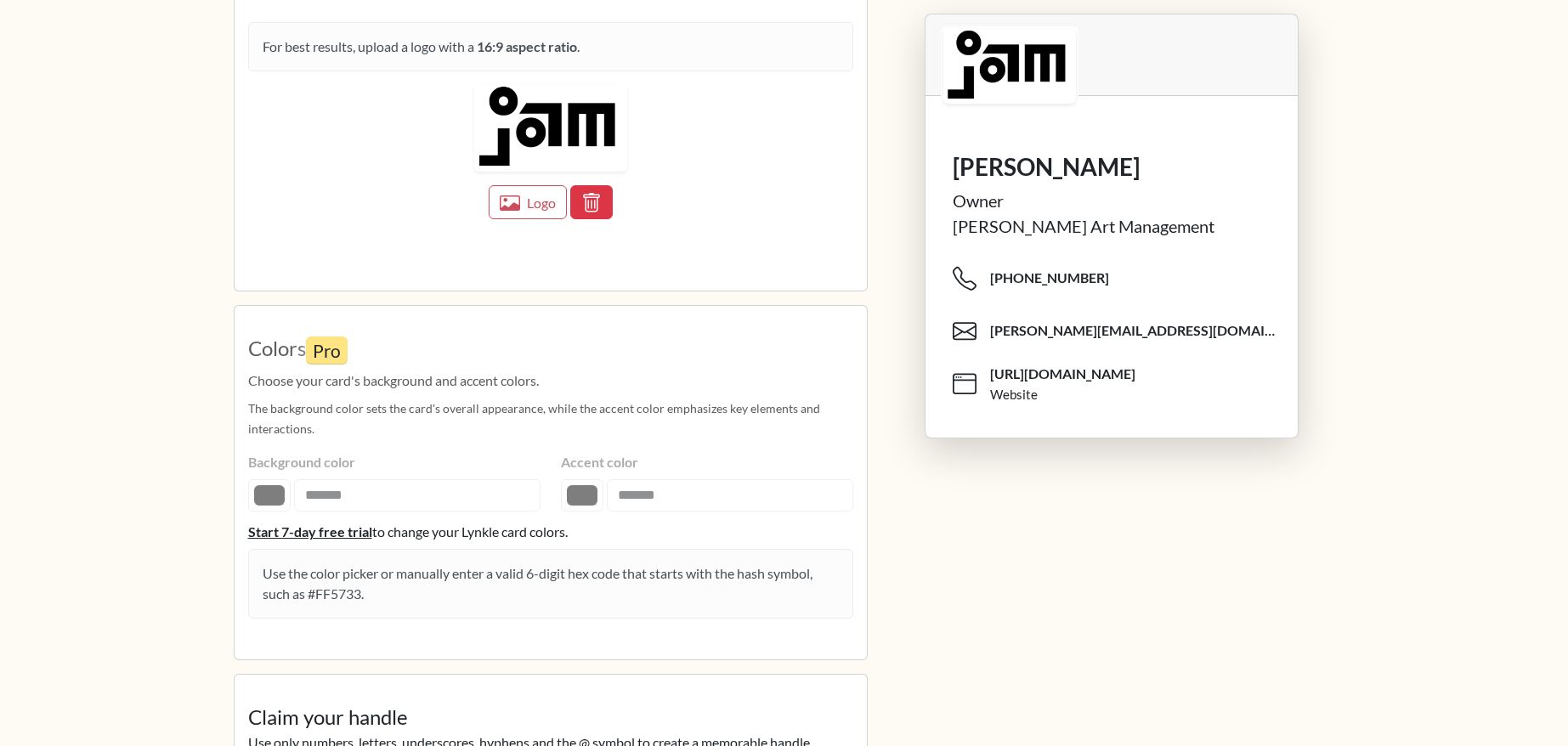
scroll to position [1621, 0]
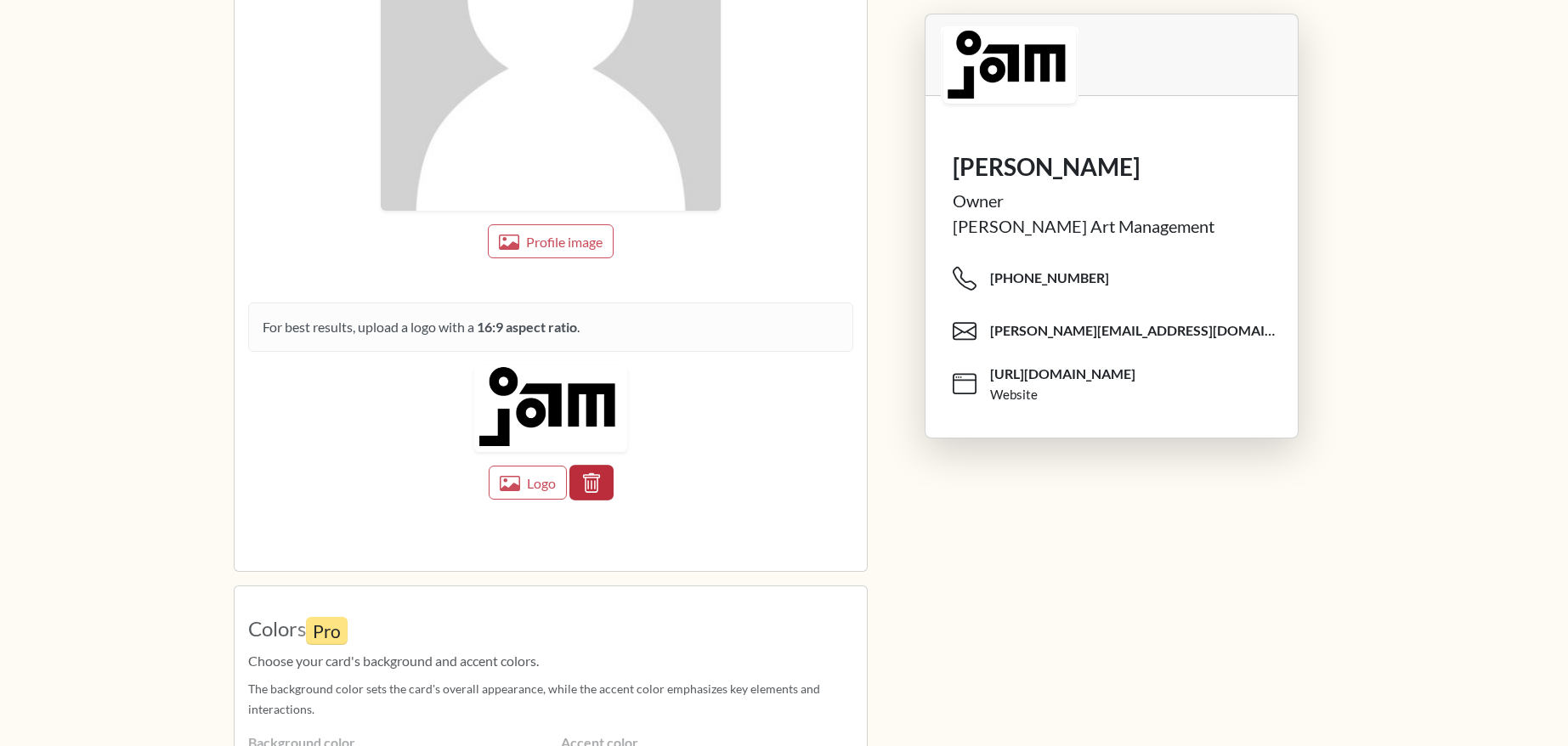
click at [605, 490] on button "button" at bounding box center [591, 482] width 44 height 34
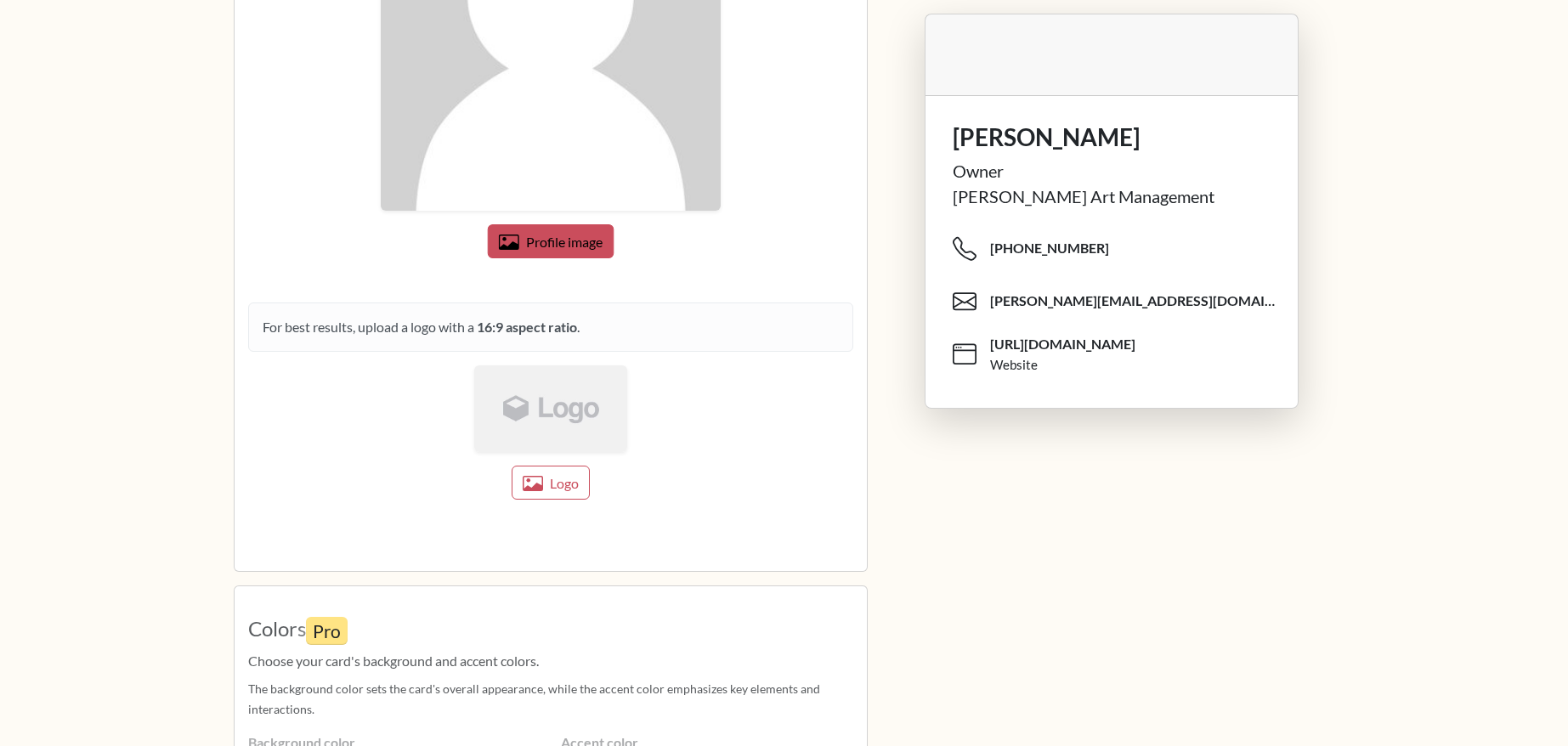
click at [558, 256] on button "Profile image" at bounding box center [550, 242] width 127 height 34
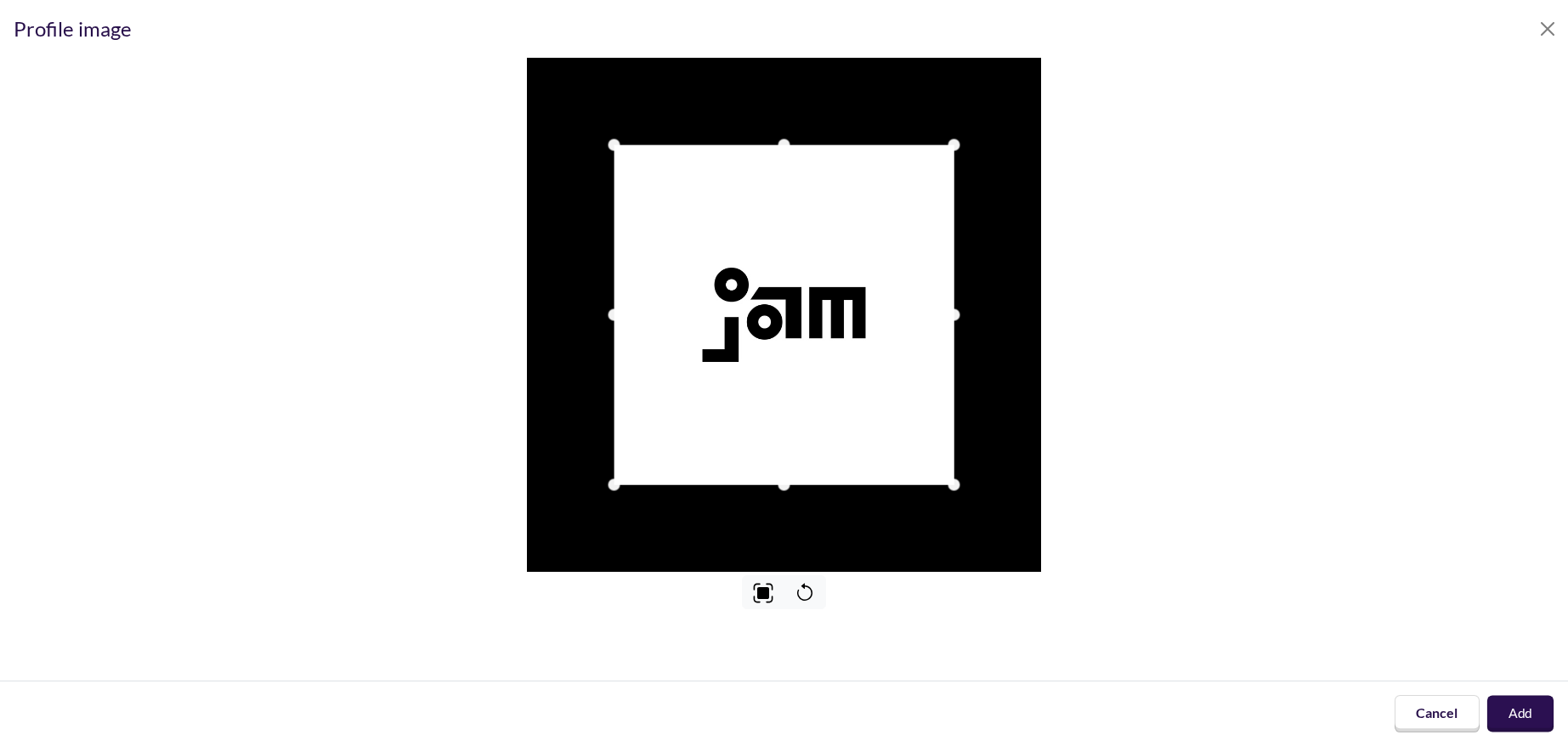
click at [1495, 711] on button "Add" at bounding box center [1520, 714] width 66 height 36
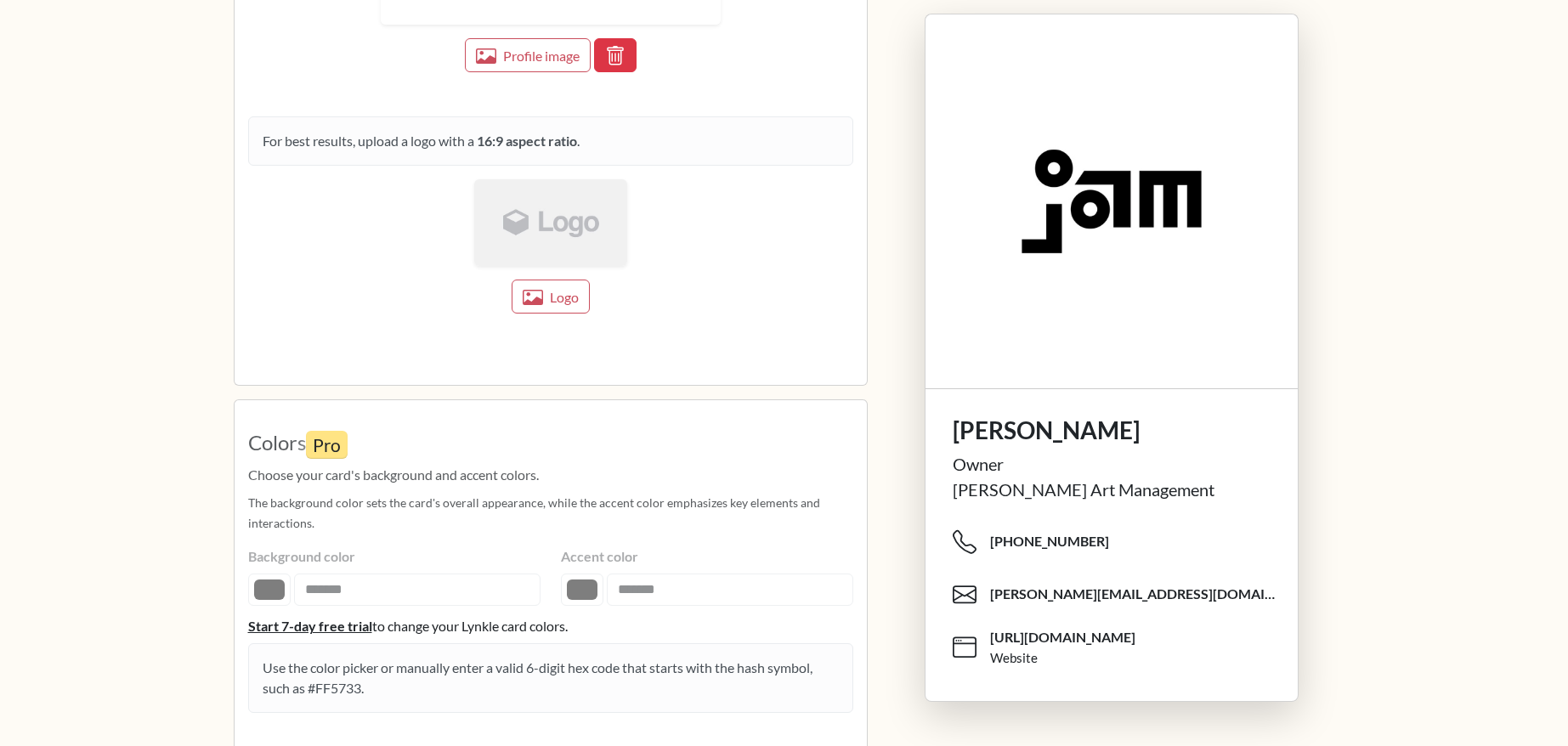
scroll to position [1807, 0]
click at [550, 301] on span "Logo" at bounding box center [565, 297] width 31 height 17
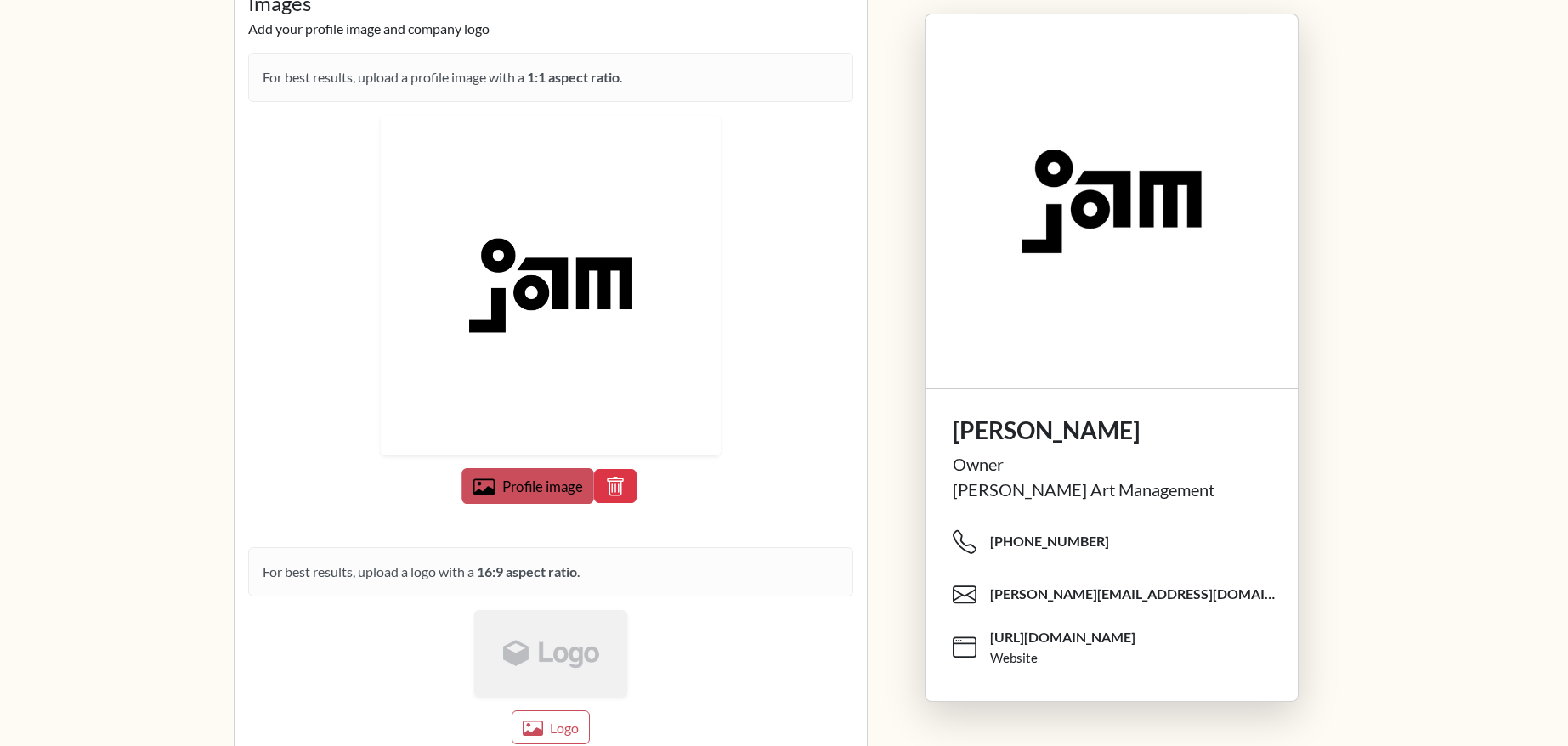
click at [538, 488] on span "Profile image" at bounding box center [541, 487] width 81 height 17
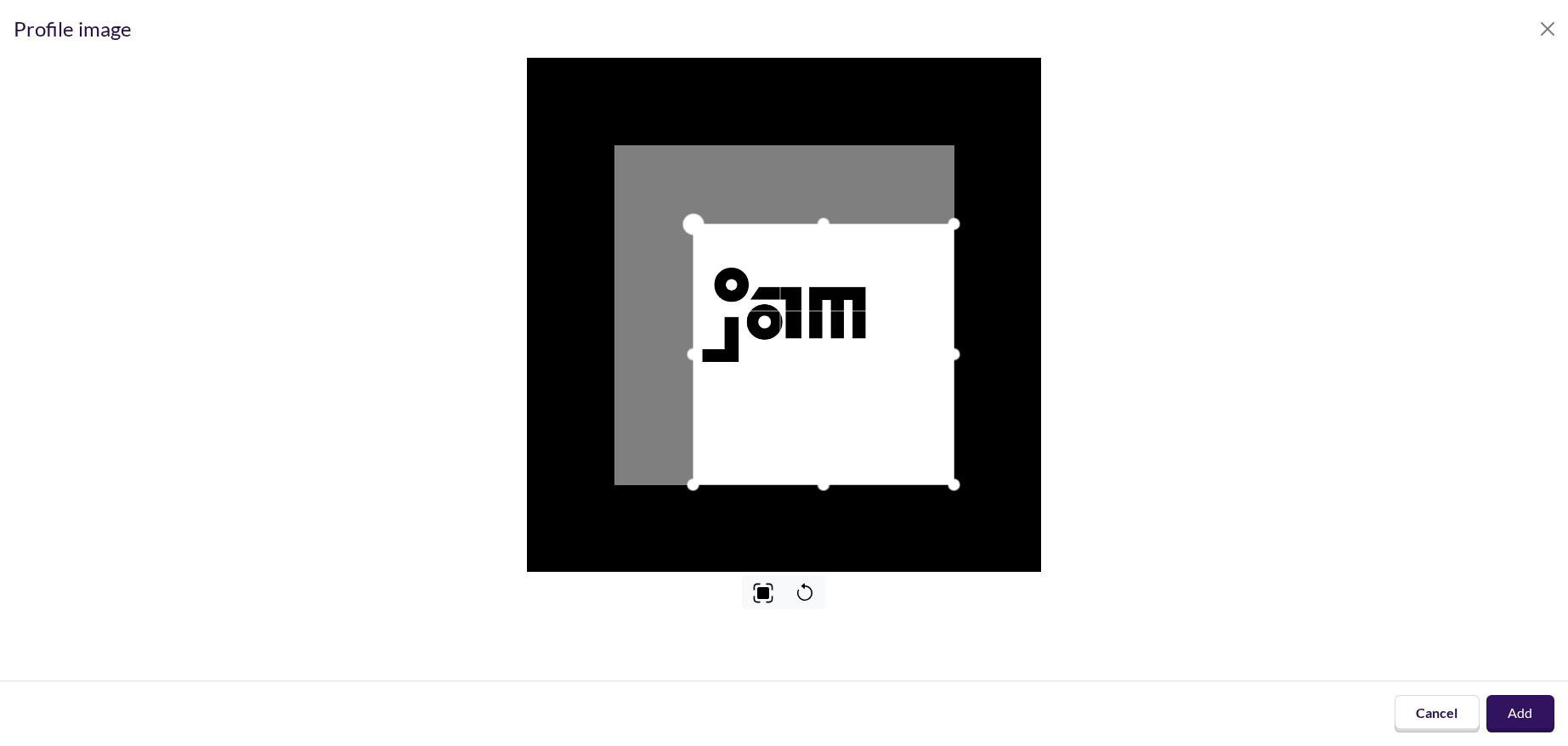
drag, startPoint x: 614, startPoint y: 147, endPoint x: 692, endPoint y: 202, distance: 95.4
click at [692, 202] on div at bounding box center [783, 315] width 514 height 514
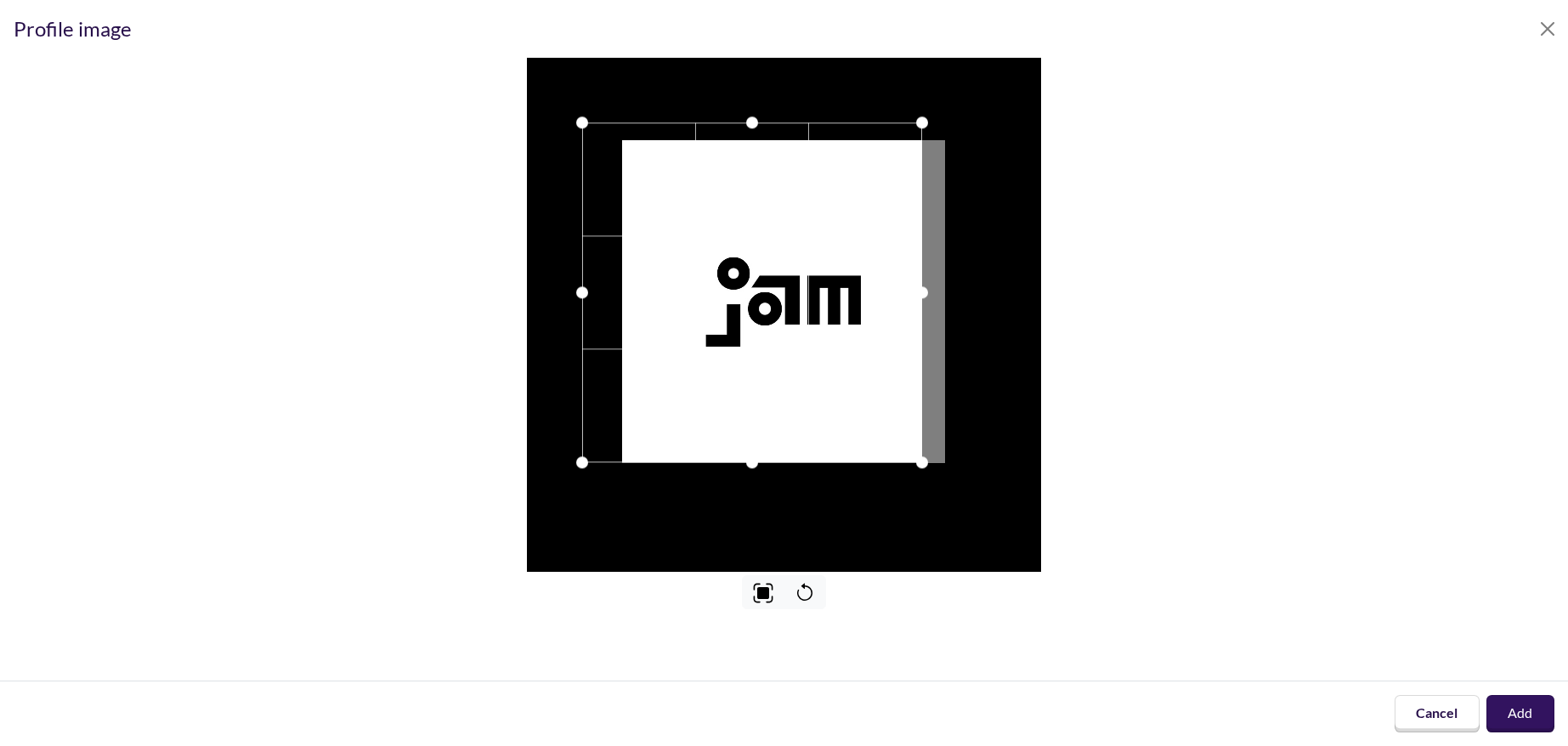
drag, startPoint x: 785, startPoint y: 312, endPoint x: 750, endPoint y: 286, distance: 43.6
click at [750, 286] on div at bounding box center [751, 292] width 340 height 340
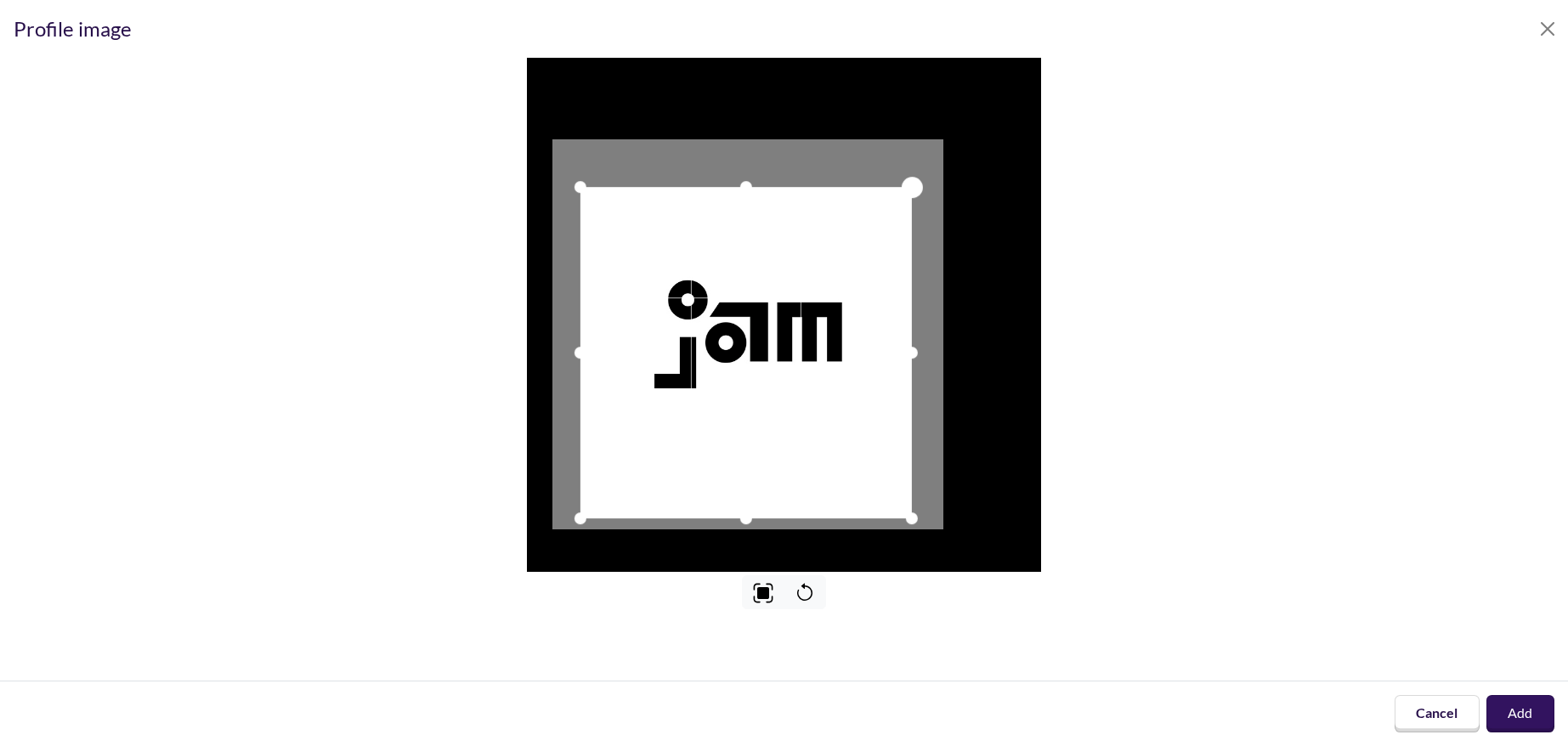
drag, startPoint x: 951, startPoint y: 148, endPoint x: 907, endPoint y: 177, distance: 52.7
click at [907, 177] on div at bounding box center [912, 187] width 25 height 25
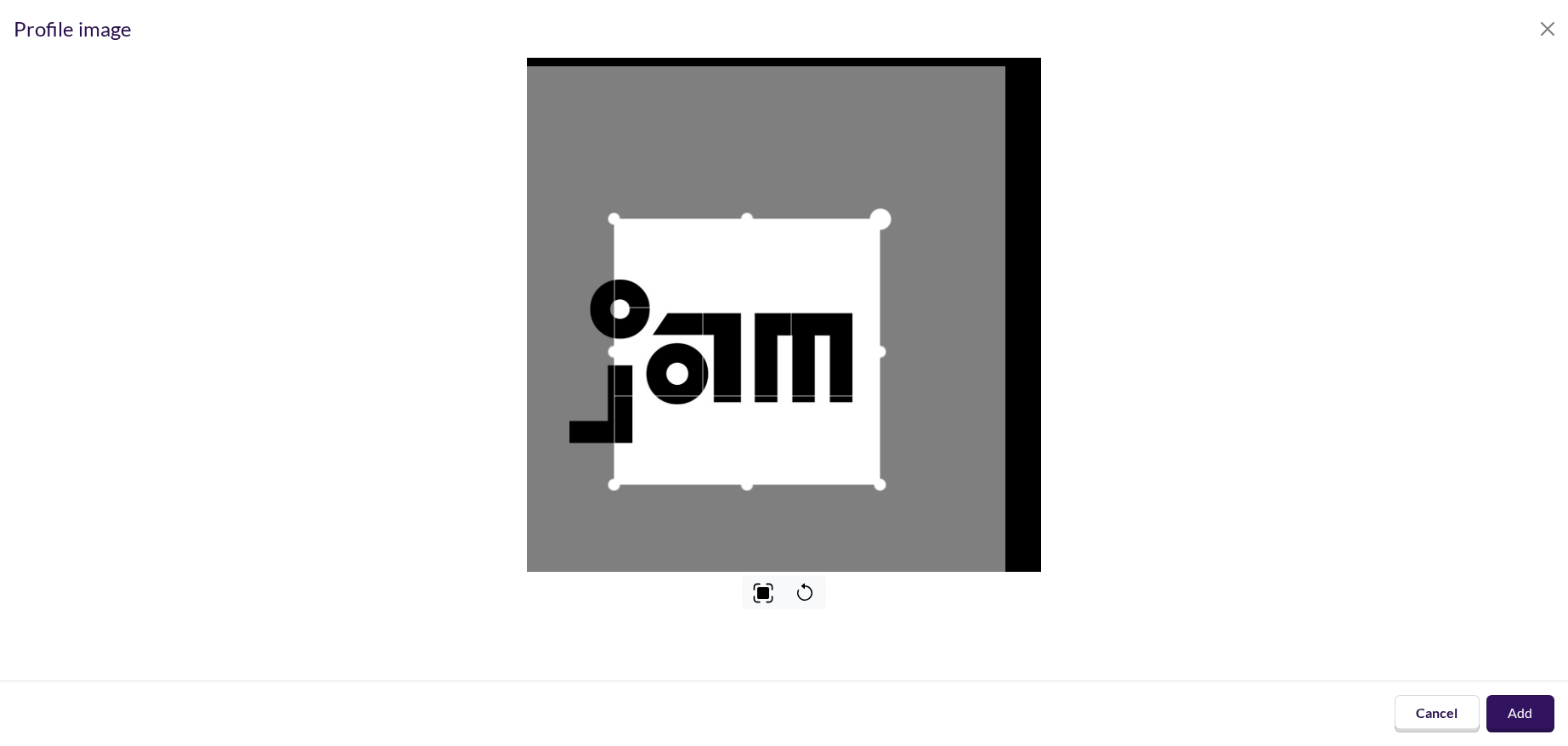
drag, startPoint x: 951, startPoint y: 152, endPoint x: 835, endPoint y: 238, distance: 144.4
click at [876, 205] on div at bounding box center [783, 315] width 514 height 514
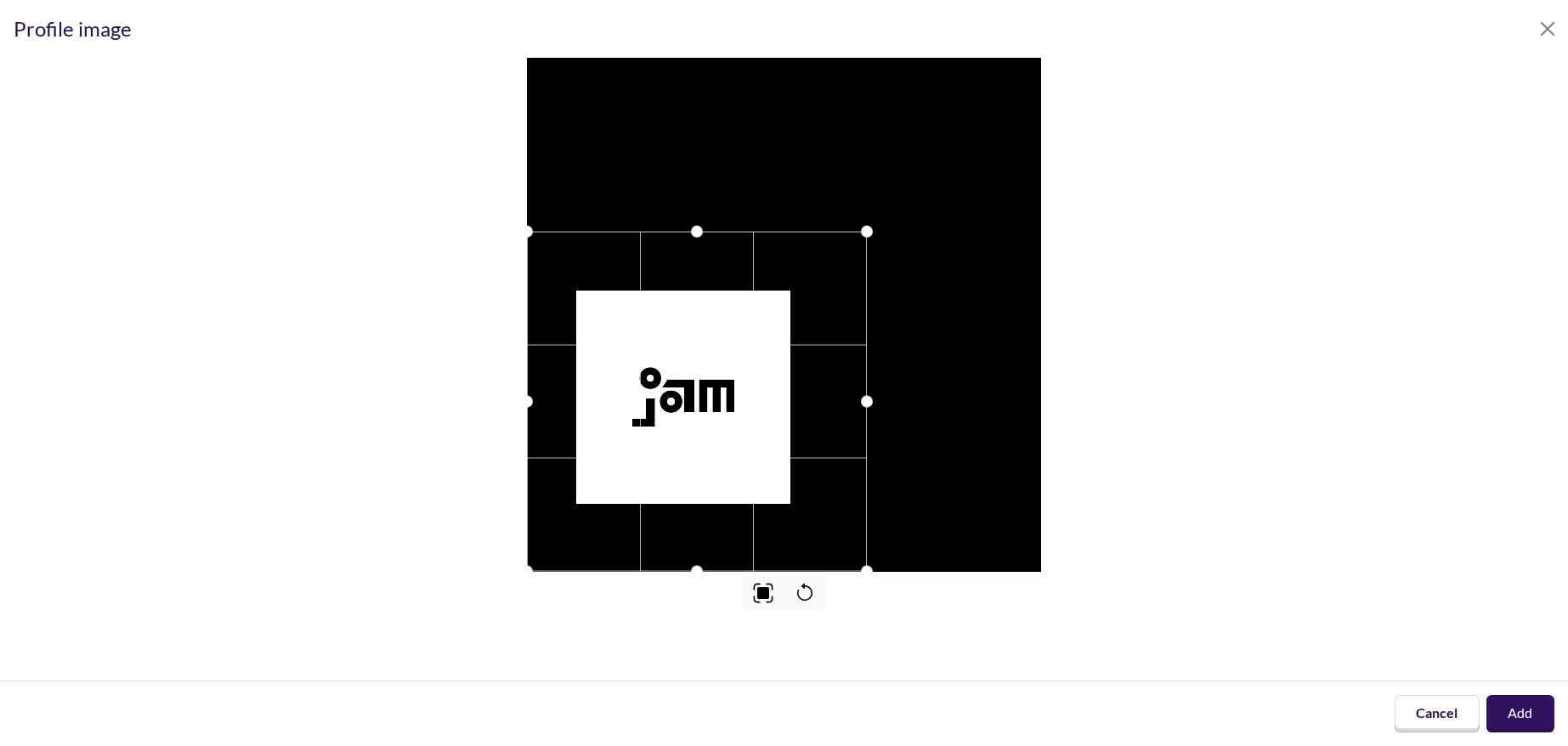
drag, startPoint x: 701, startPoint y: 412, endPoint x: 580, endPoint y: 499, distance: 149.0
click at [580, 499] on div at bounding box center [696, 402] width 340 height 340
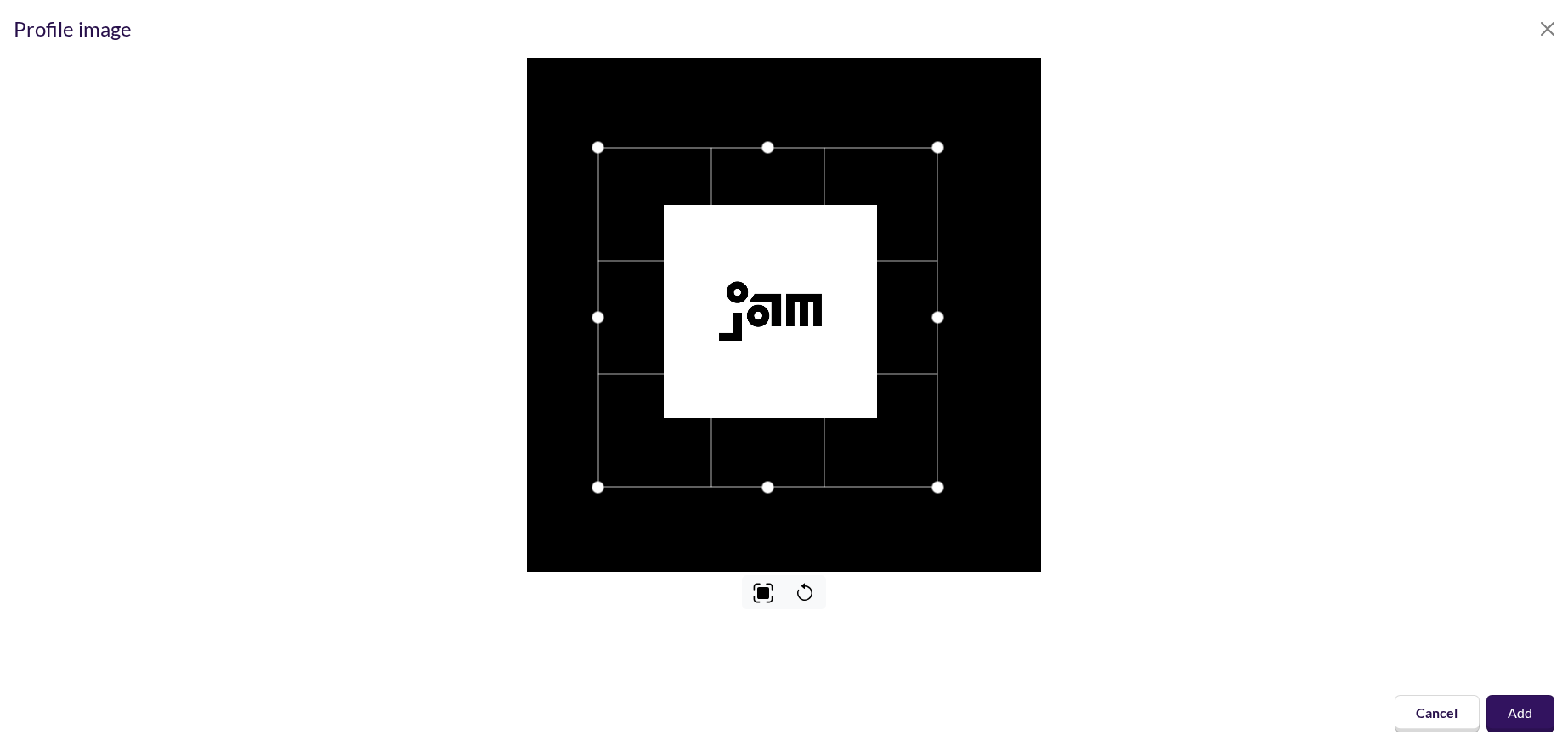
drag, startPoint x: 726, startPoint y: 382, endPoint x: 710, endPoint y: 384, distance: 16.1
click at [710, 384] on div at bounding box center [768, 317] width 340 height 340
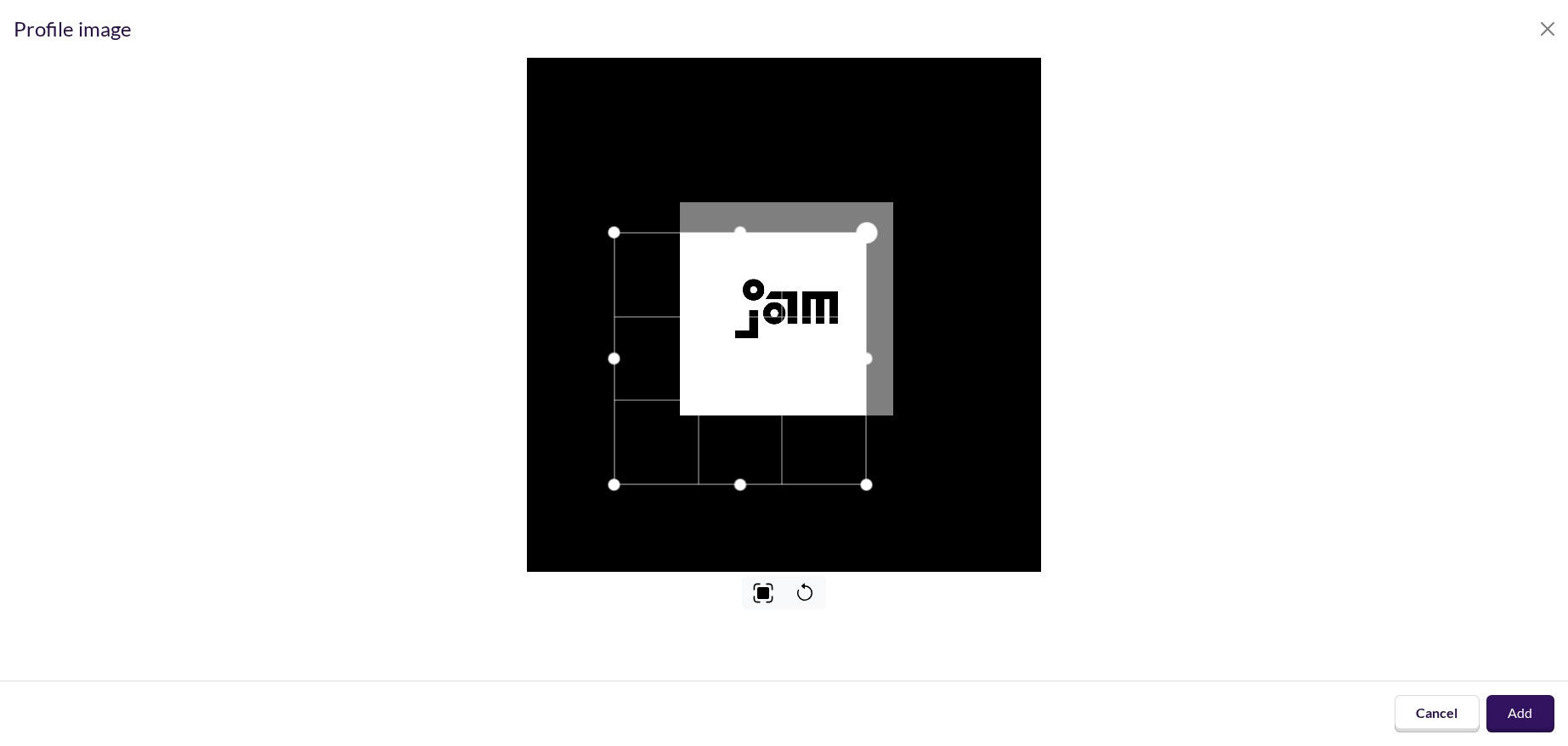
drag, startPoint x: 958, startPoint y: 146, endPoint x: 857, endPoint y: 228, distance: 130.1
click at [857, 228] on div at bounding box center [783, 315] width 514 height 514
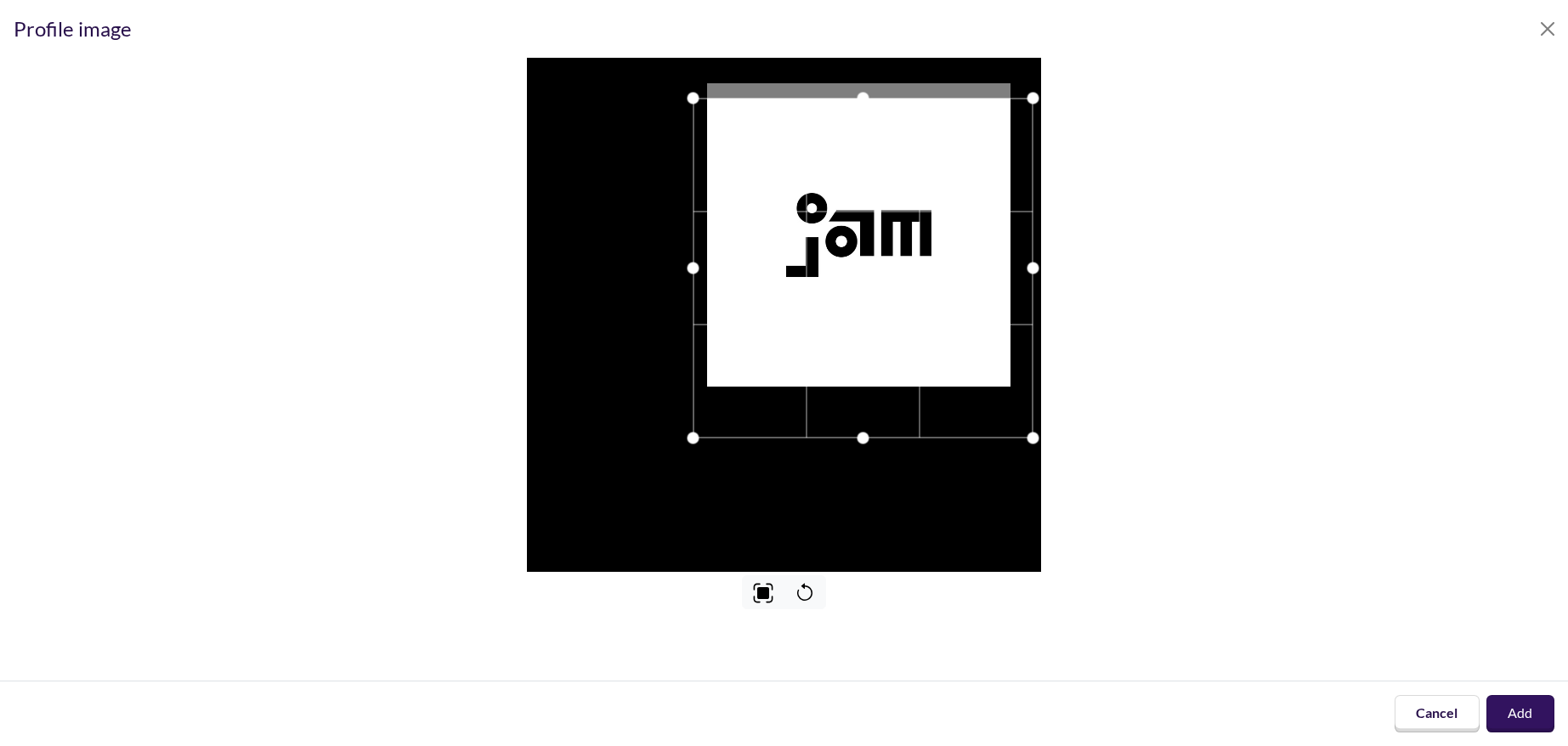
drag, startPoint x: 774, startPoint y: 319, endPoint x: 853, endPoint y: 273, distance: 91.4
click at [853, 273] on div at bounding box center [863, 268] width 340 height 340
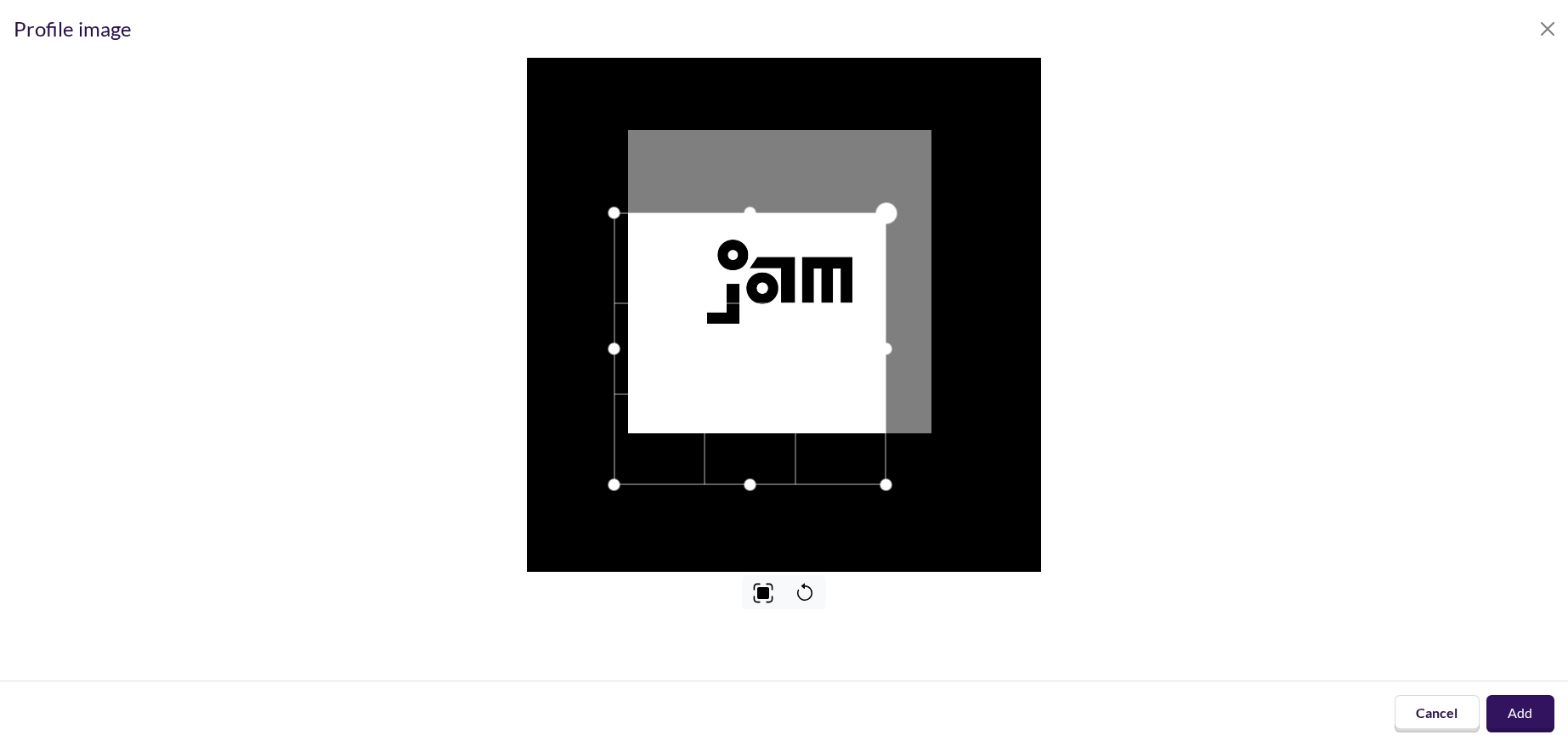
drag, startPoint x: 949, startPoint y: 143, endPoint x: 851, endPoint y: 215, distance: 121.6
click at [851, 215] on div at bounding box center [783, 315] width 514 height 514
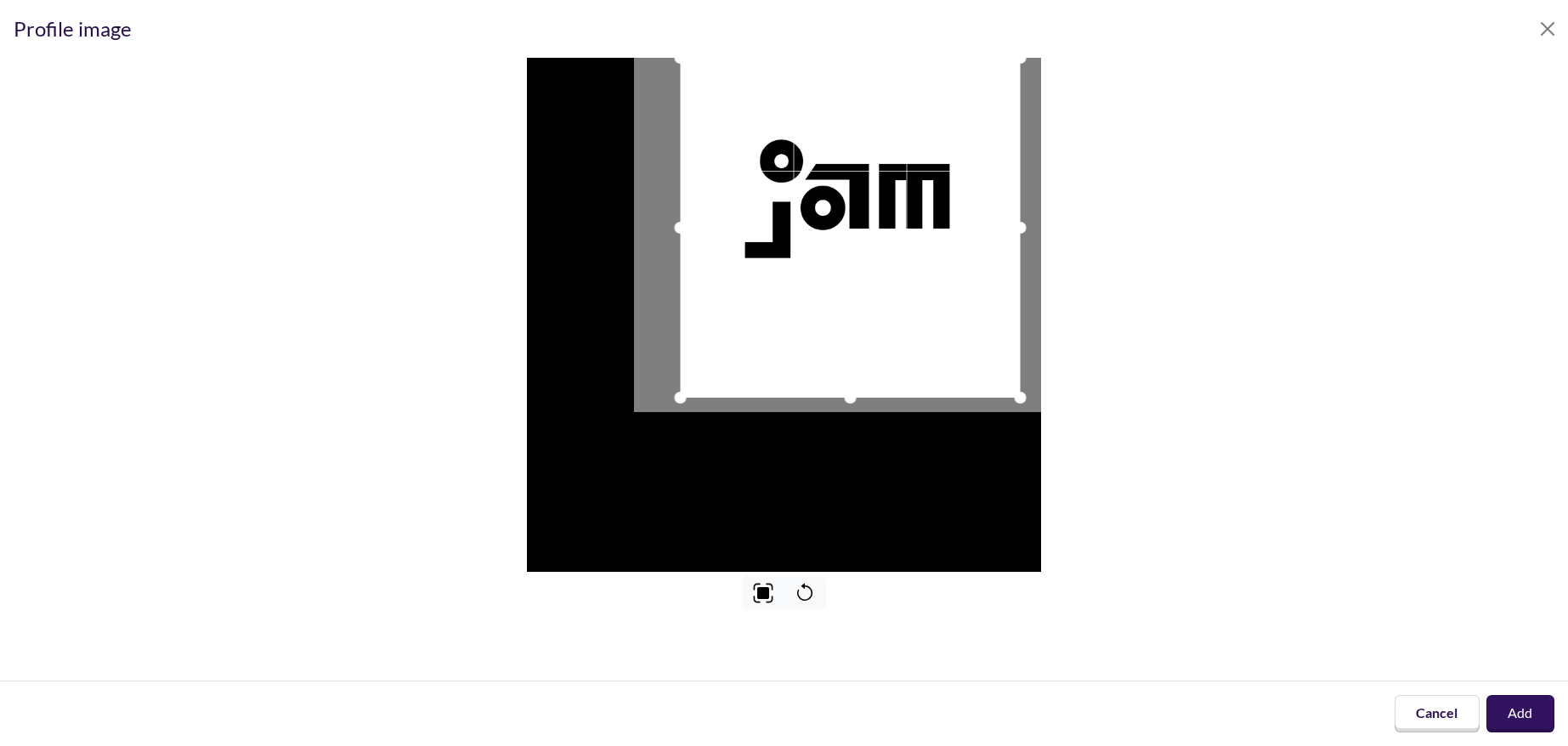
drag, startPoint x: 766, startPoint y: 315, endPoint x: 832, endPoint y: 214, distance: 120.7
click at [832, 214] on div at bounding box center [850, 228] width 340 height 340
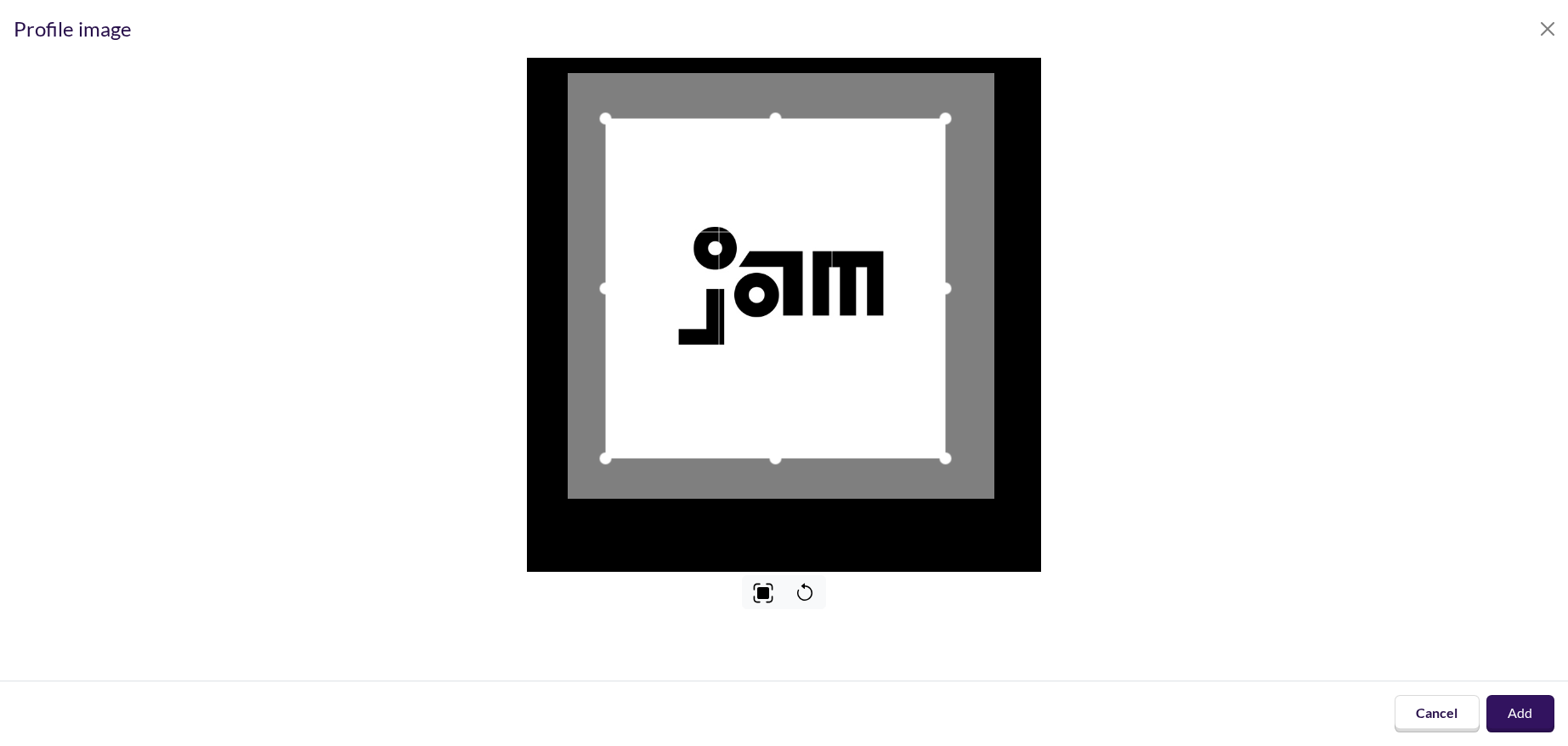
drag, startPoint x: 798, startPoint y: 363, endPoint x: 789, endPoint y: 336, distance: 28.5
click at [789, 336] on div at bounding box center [776, 288] width 340 height 340
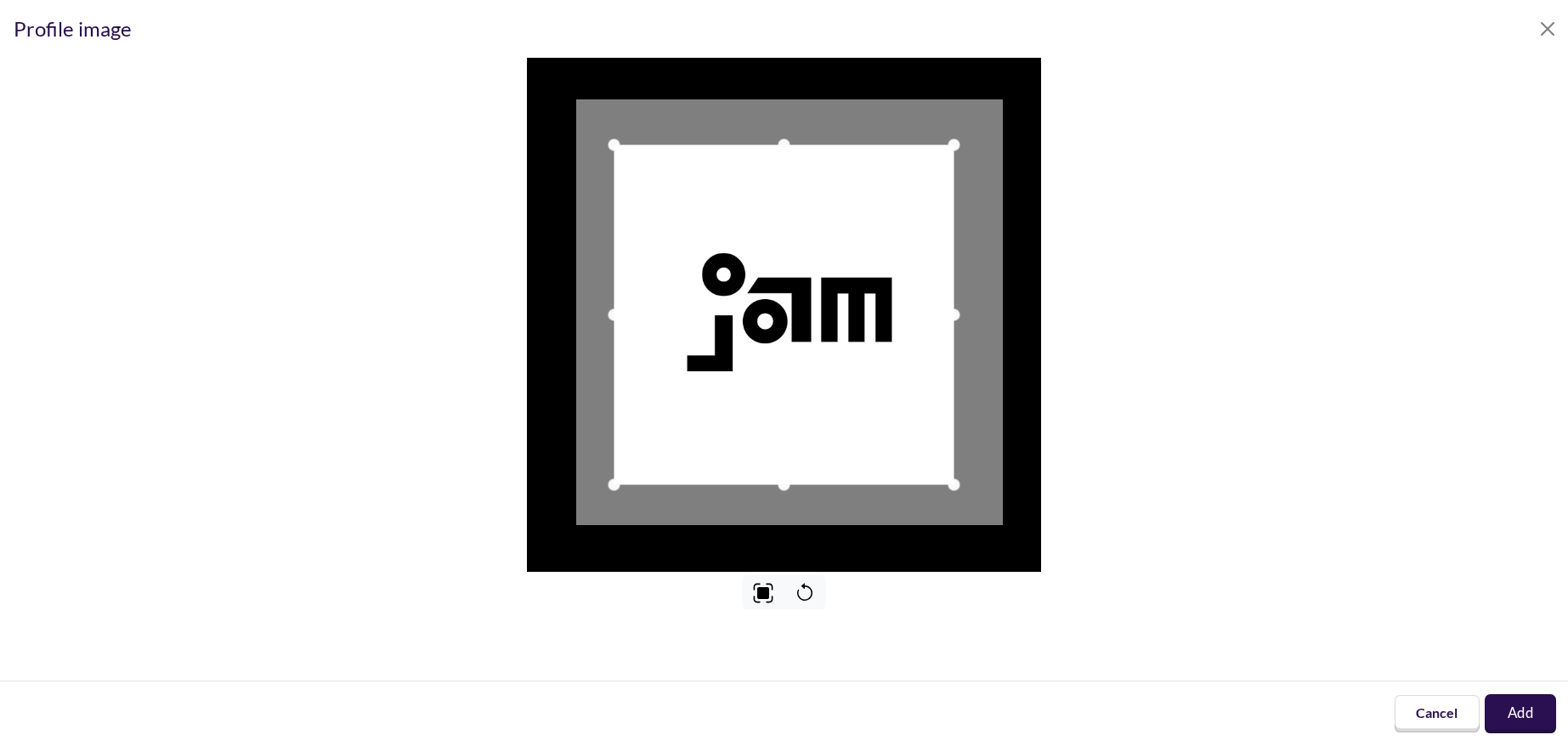
click at [1536, 722] on button "Add" at bounding box center [1520, 713] width 72 height 39
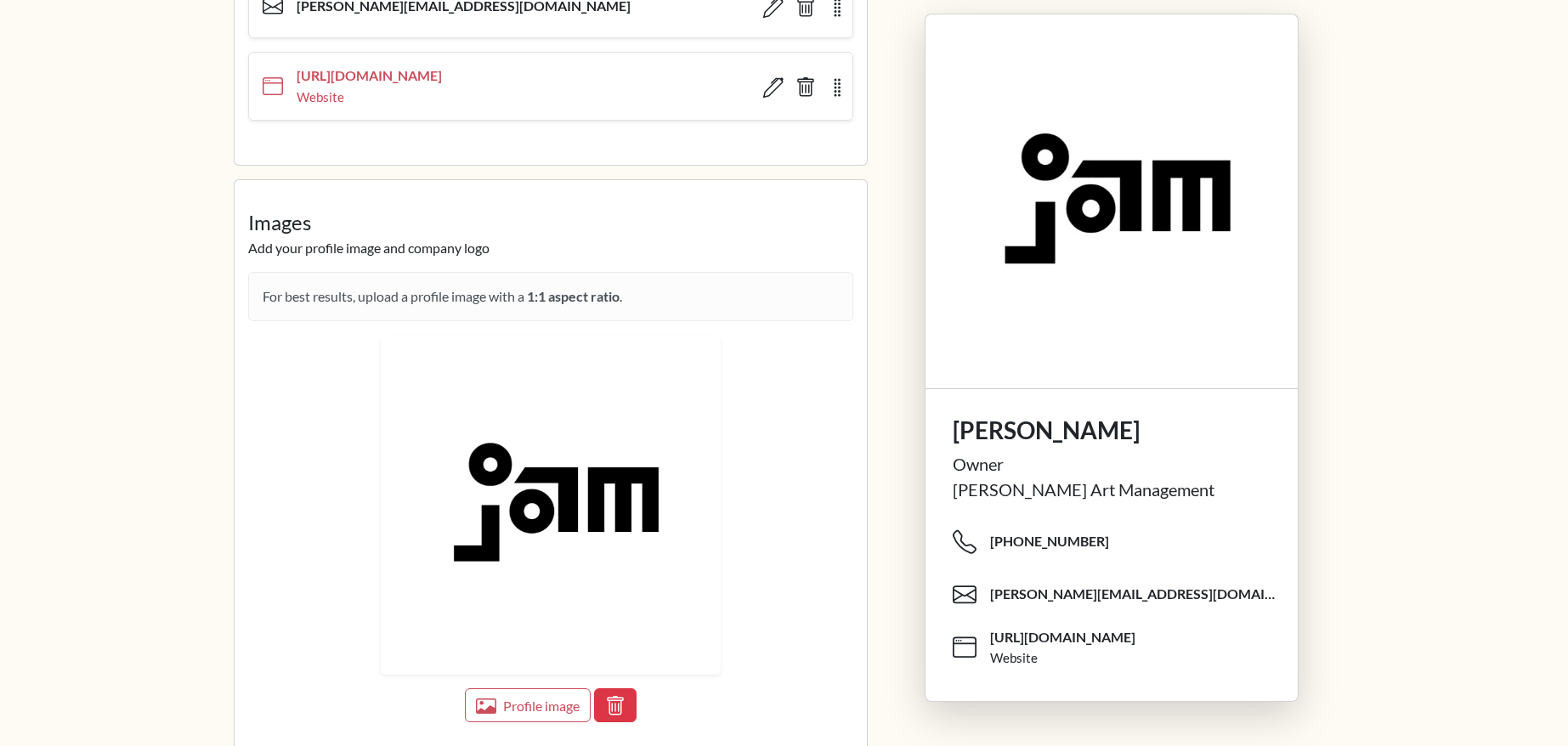
scroll to position [1179, 0]
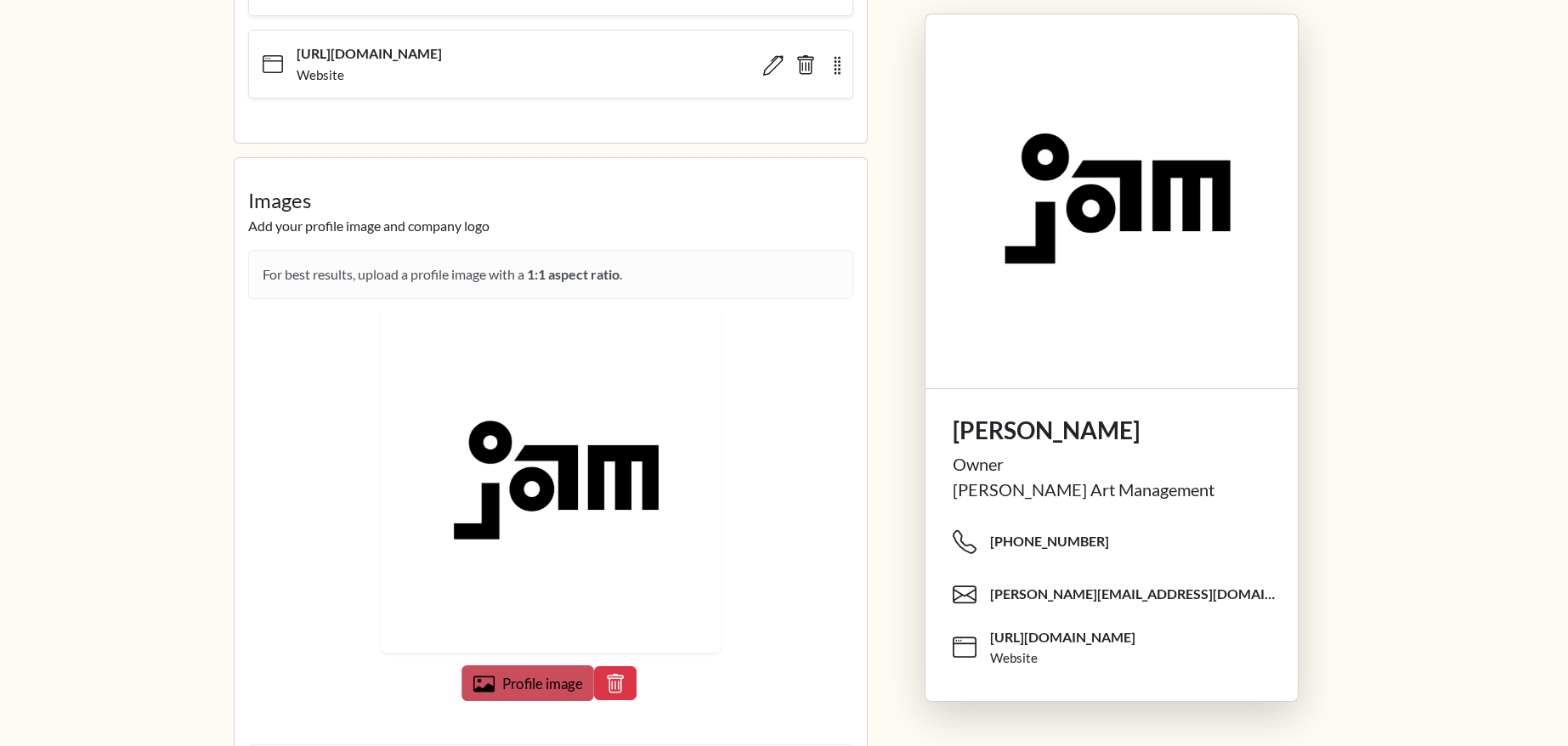
click at [561, 686] on span "Profile image" at bounding box center [541, 683] width 81 height 17
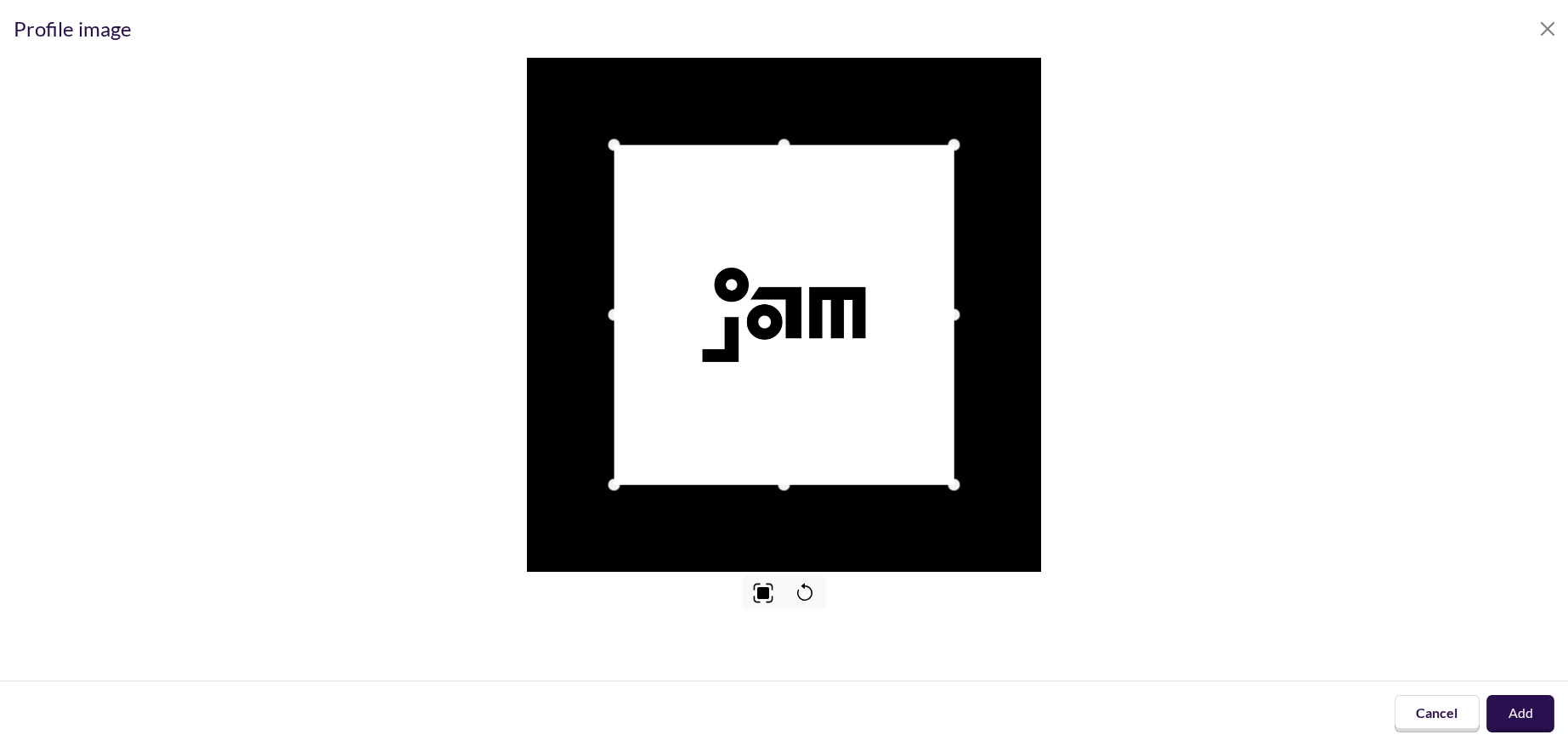
click at [1514, 717] on button "Add" at bounding box center [1520, 714] width 68 height 36
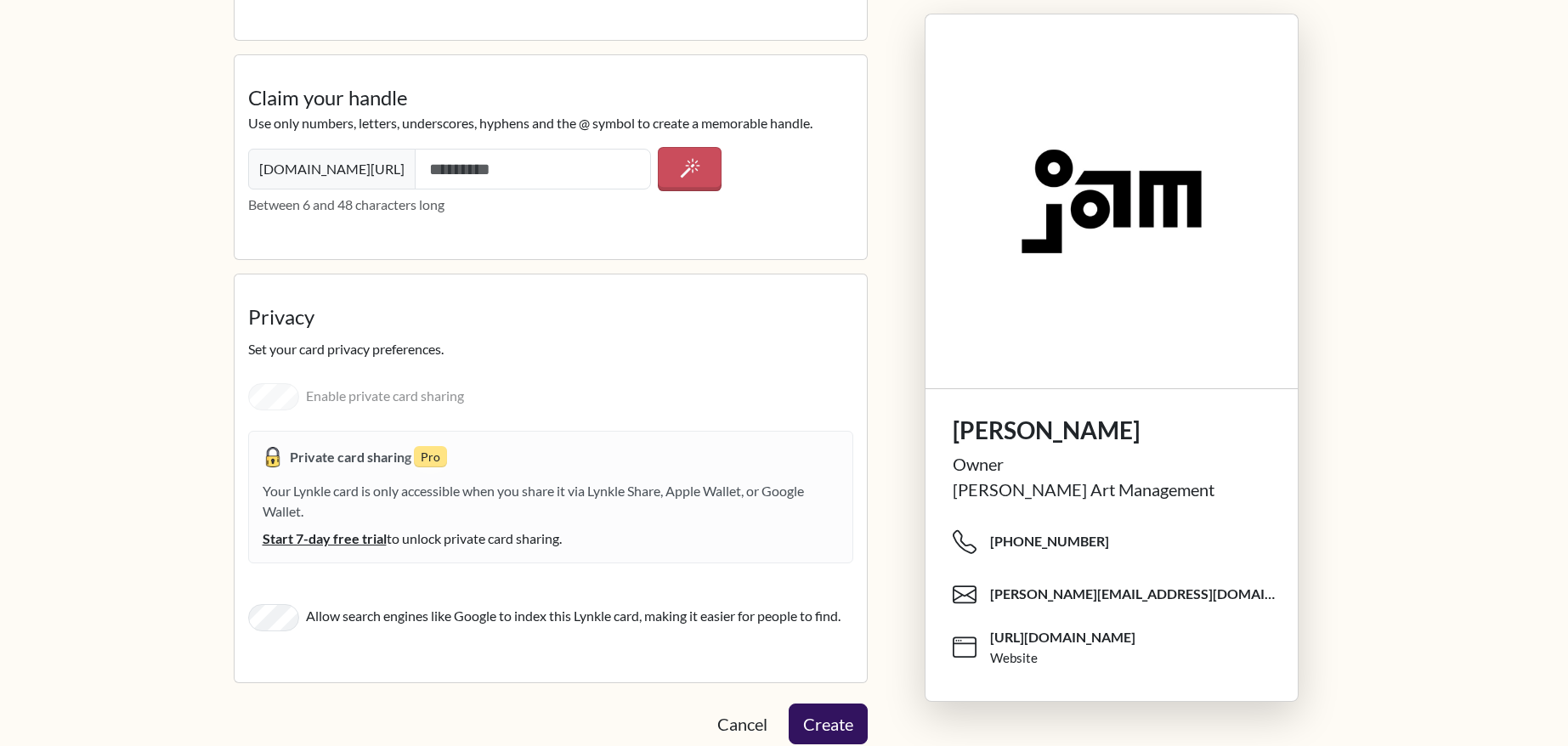
scroll to position [2567, 0]
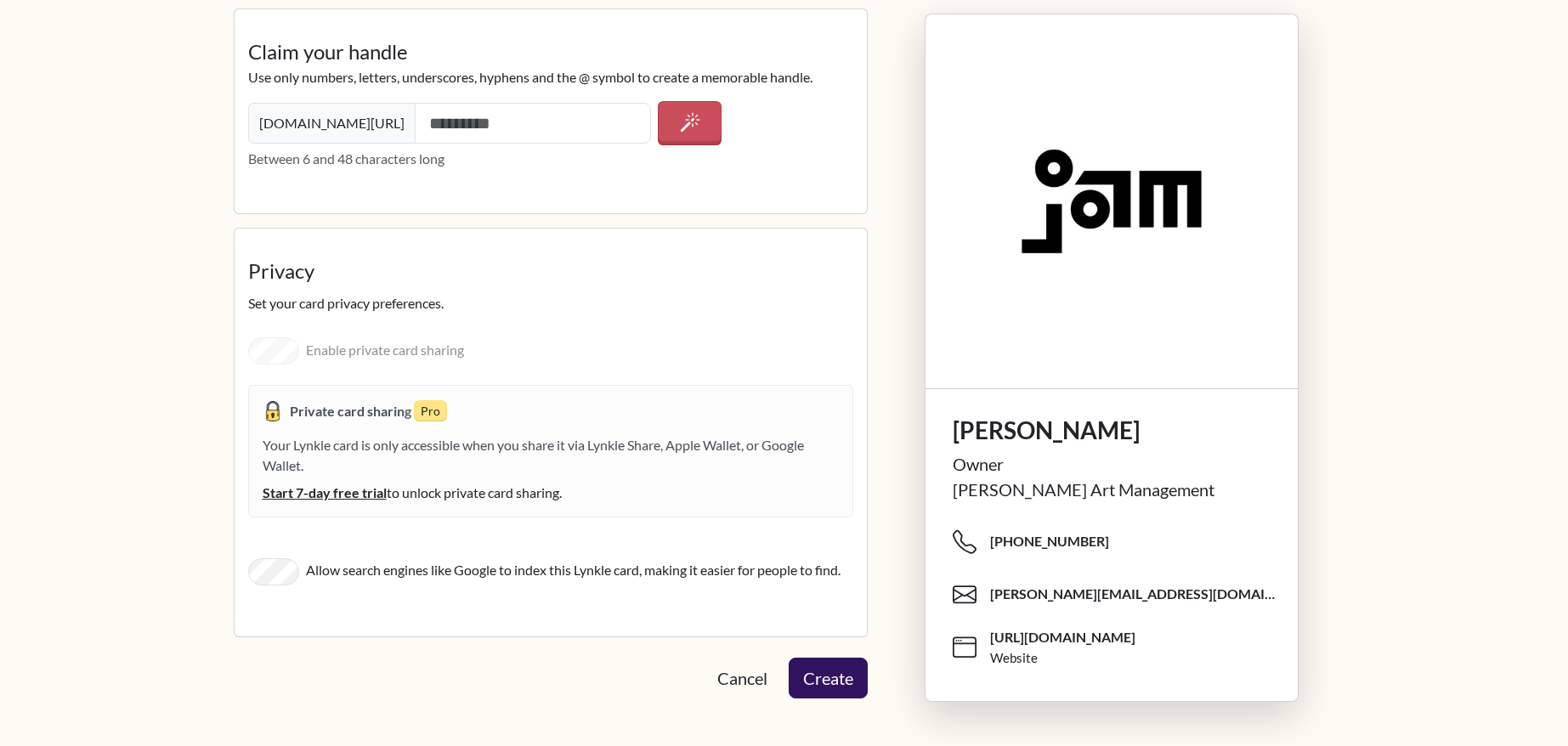
click at [312, 456] on div "Your Lynkle card is only accessible when you share it via Lynkle Share, Apple W…" at bounding box center [551, 469] width 576 height 68
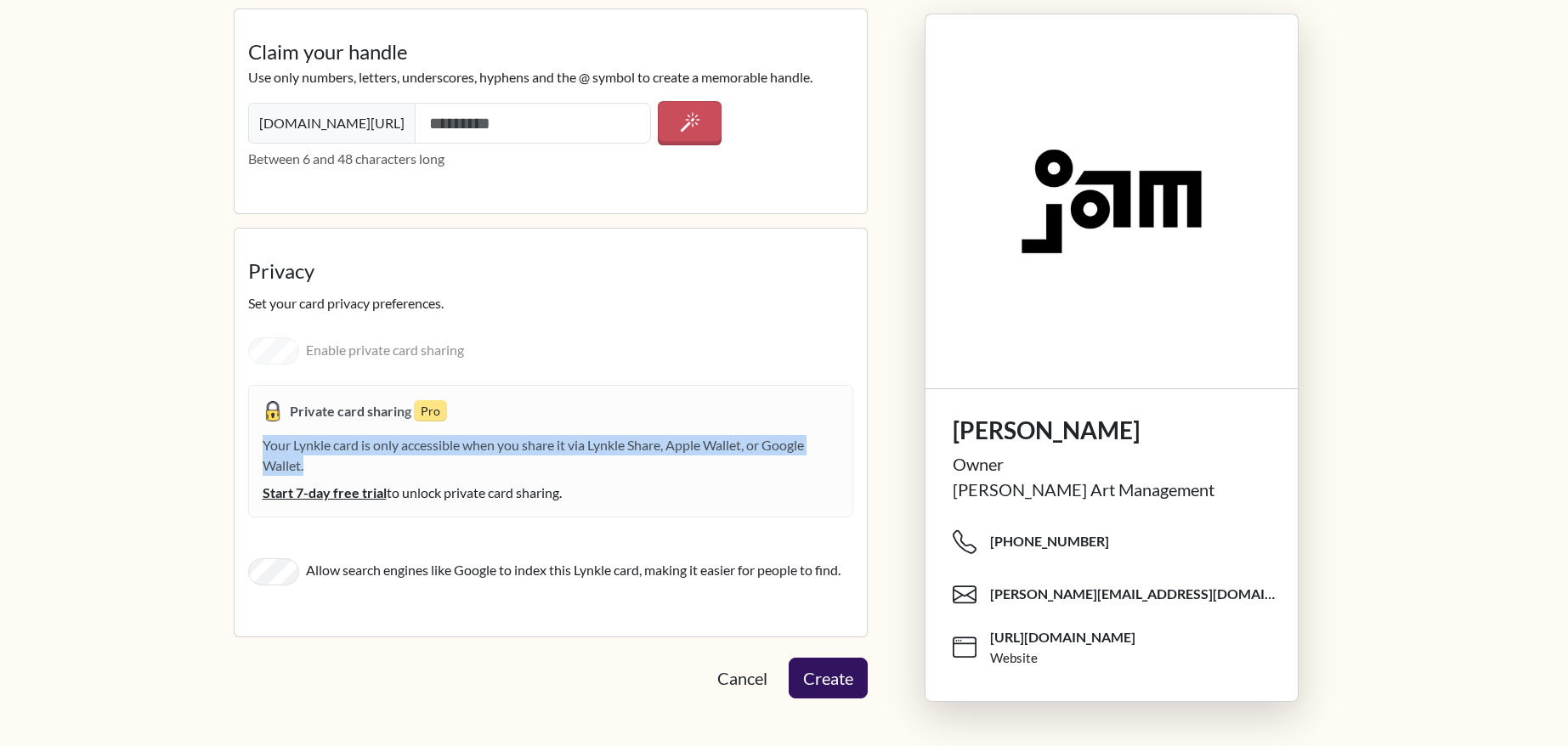
click at [312, 456] on div "Your Lynkle card is only accessible when you share it via Lynkle Share, Apple W…" at bounding box center [551, 469] width 576 height 68
click at [322, 457] on div "Your Lynkle card is only accessible when you share it via Lynkle Share, Apple W…" at bounding box center [551, 469] width 576 height 68
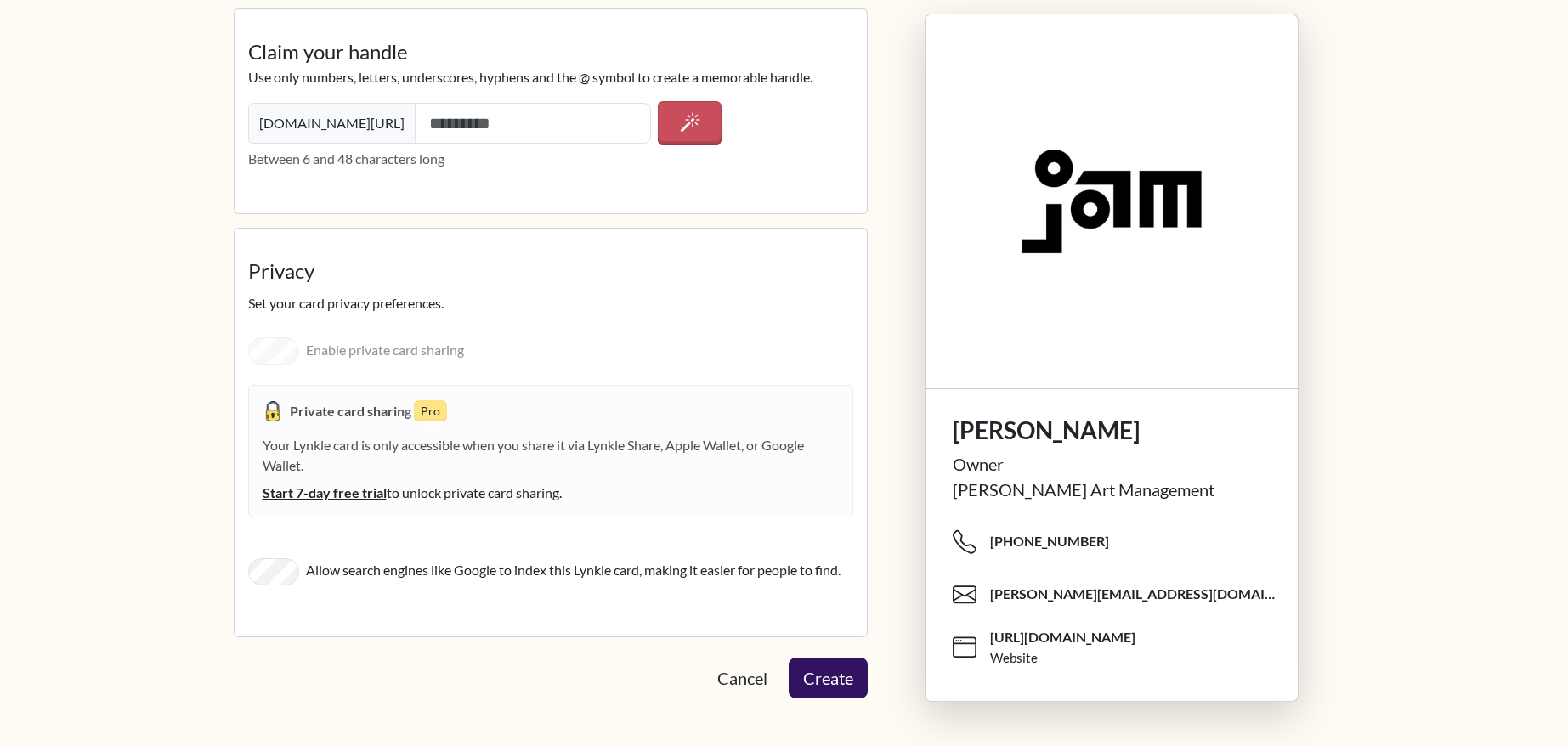
click at [322, 457] on div "Your Lynkle card is only accessible when you share it via Lynkle Share, Apple W…" at bounding box center [551, 469] width 576 height 68
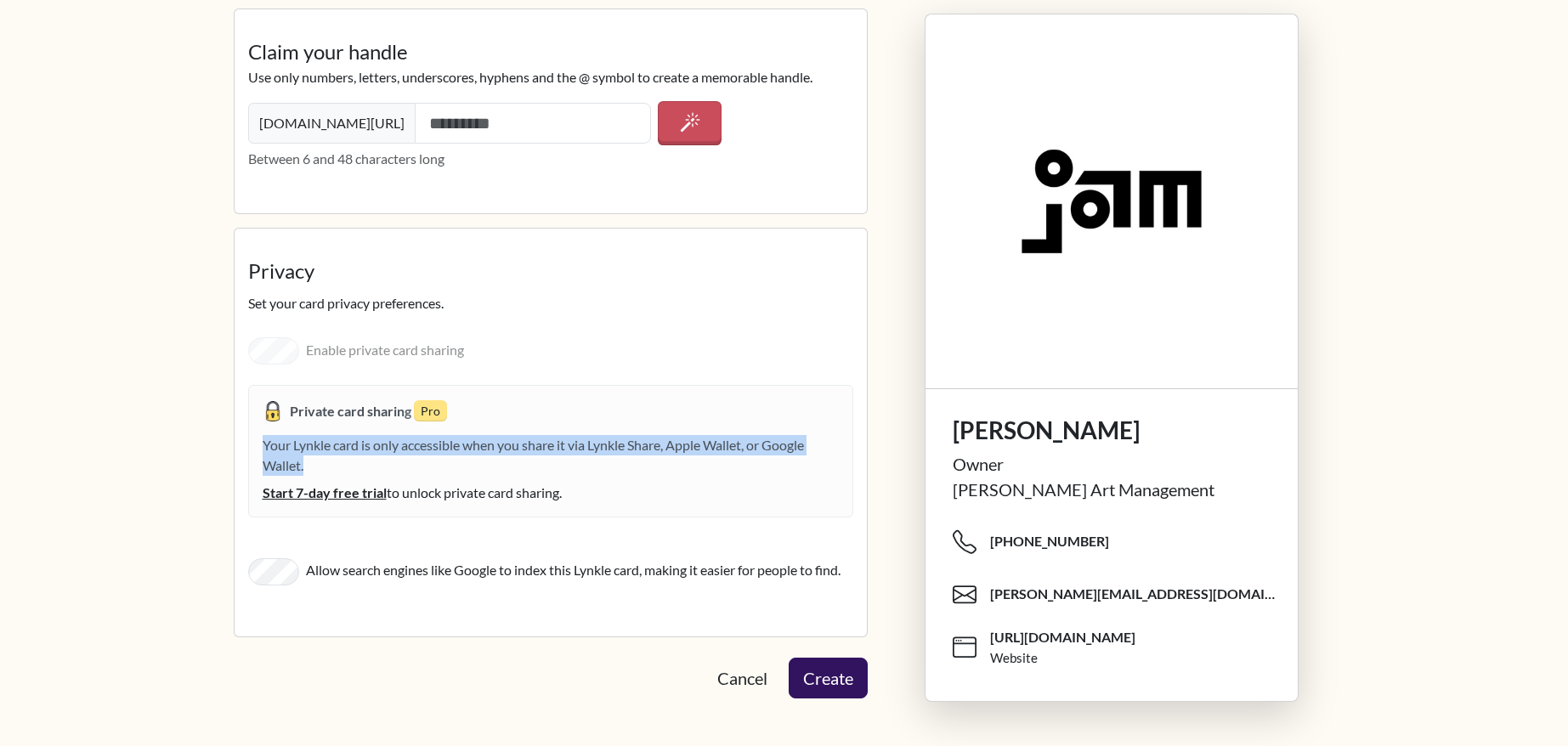
click at [322, 457] on div "Your Lynkle card is only accessible when you share it via Lynkle Share, Apple W…" at bounding box center [551, 469] width 576 height 68
click at [349, 457] on div "Your Lynkle card is only accessible when you share it via Lynkle Share, Apple W…" at bounding box center [551, 469] width 576 height 68
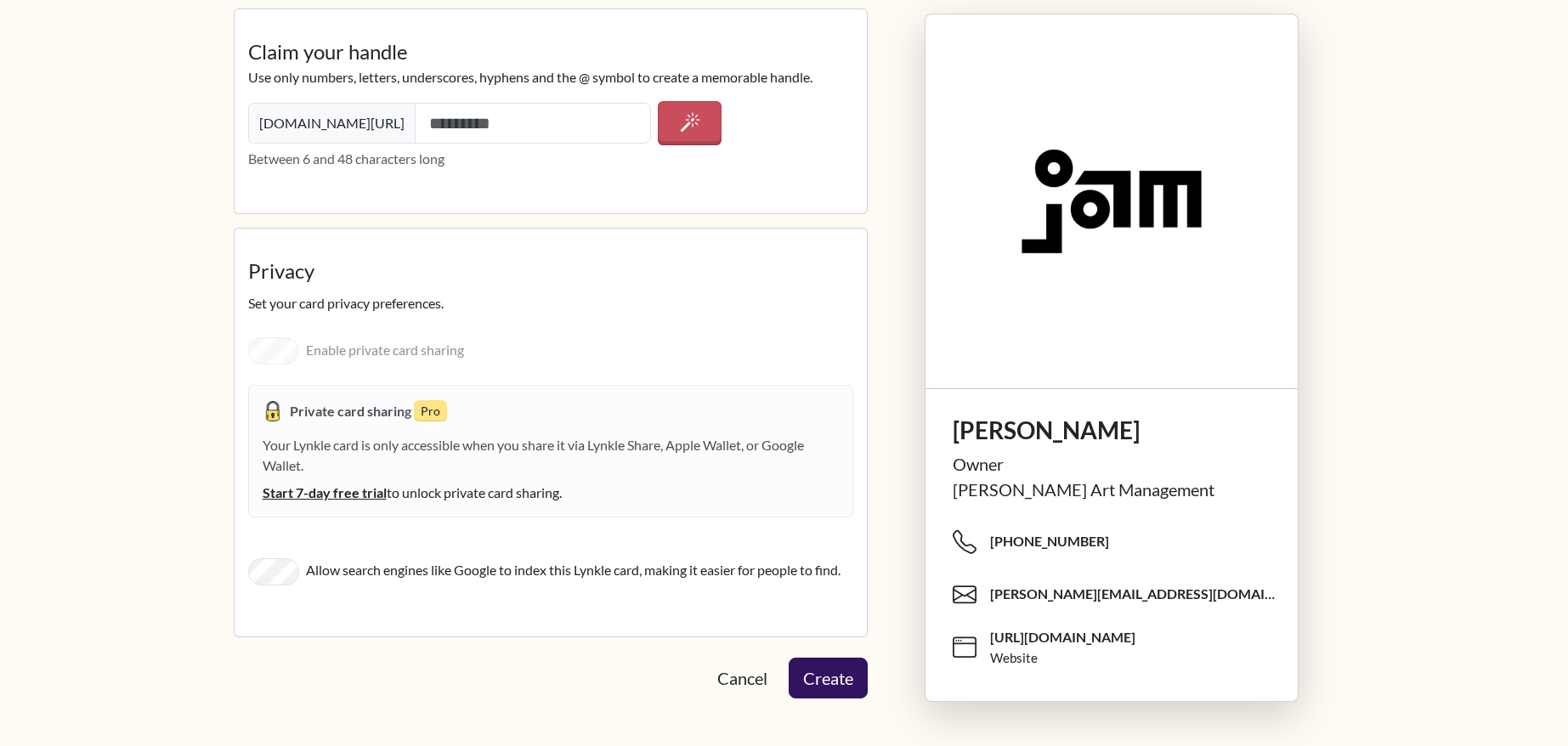
click at [349, 457] on div "Your Lynkle card is only accessible when you share it via Lynkle Share, Apple W…" at bounding box center [551, 469] width 576 height 68
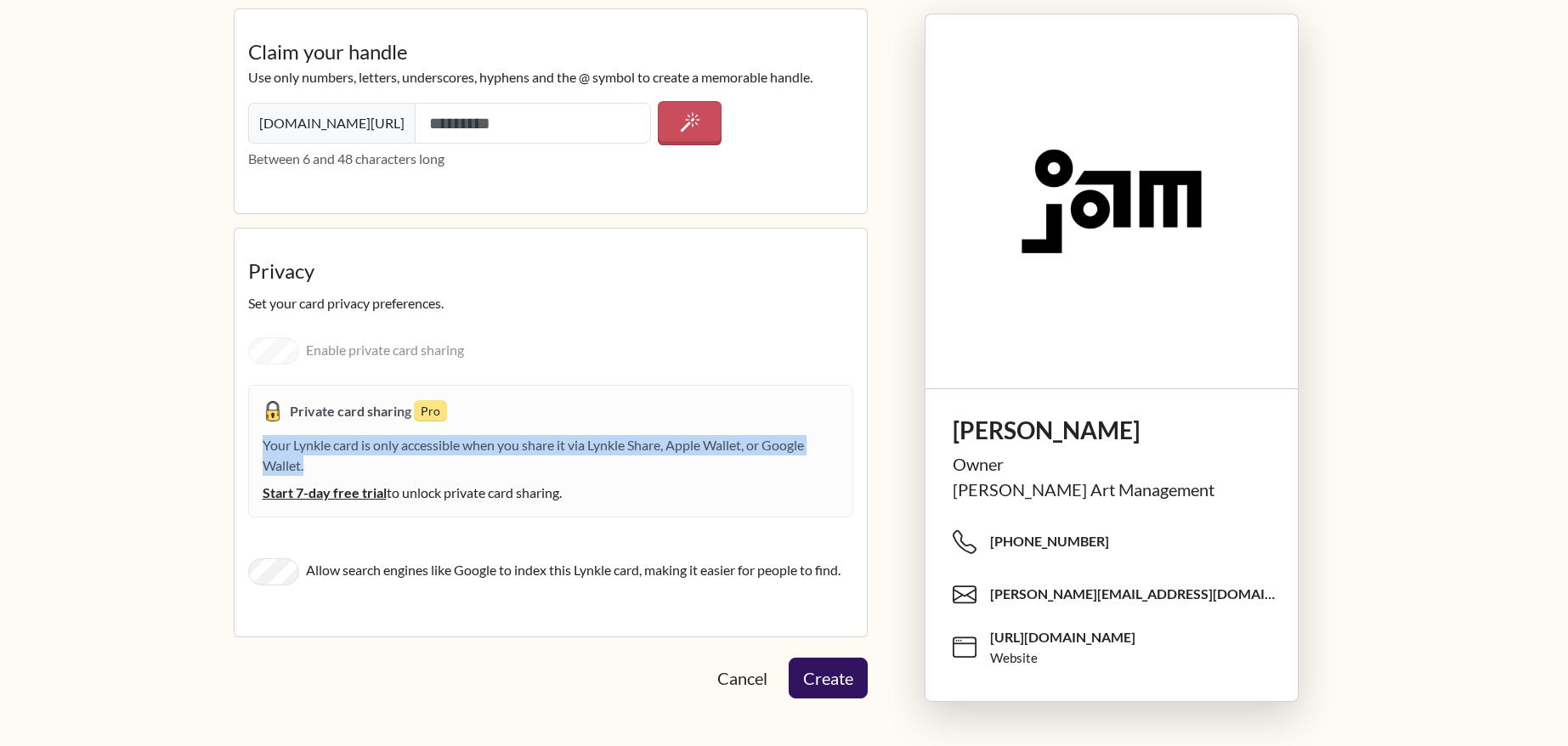
click at [349, 457] on div "Your Lynkle card is only accessible when you share it via Lynkle Share, Apple W…" at bounding box center [551, 469] width 576 height 68
click at [305, 457] on div "Your Lynkle card is only accessible when you share it via Lynkle Share, Apple W…" at bounding box center [551, 469] width 576 height 68
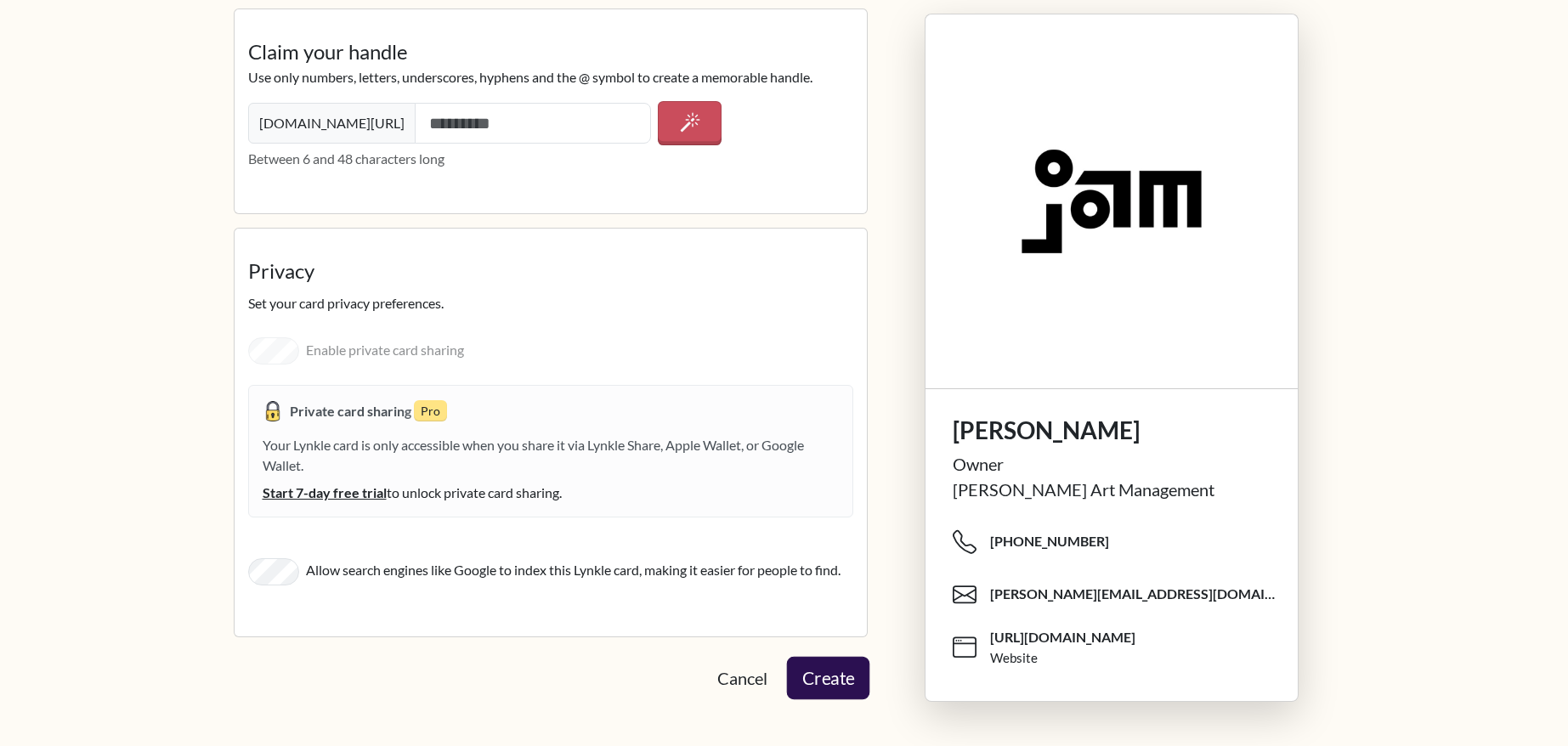
click at [837, 689] on button "Create" at bounding box center [828, 677] width 83 height 43
type input "**********"
click at [819, 673] on button "Create" at bounding box center [828, 678] width 75 height 39
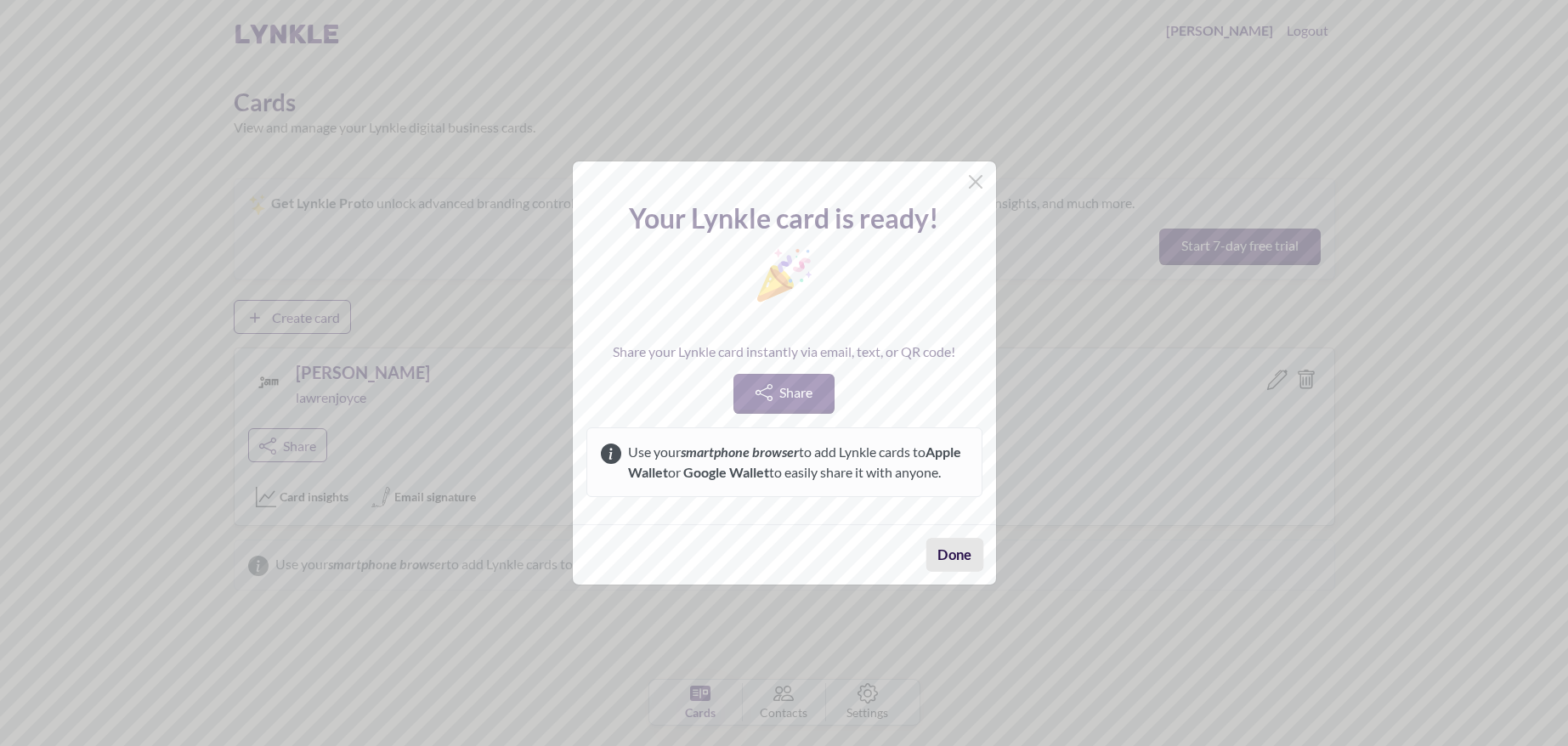
click at [952, 570] on button "Done" at bounding box center [954, 555] width 58 height 34
